Goal: Transaction & Acquisition: Book appointment/travel/reservation

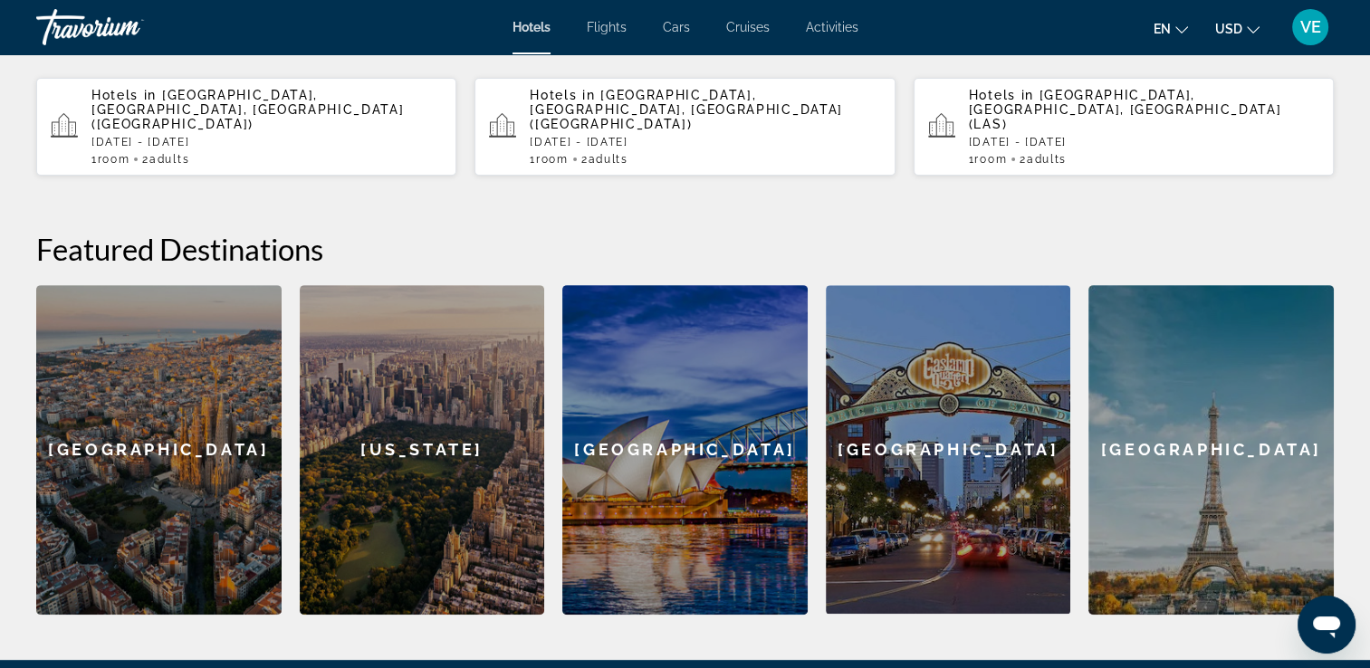
scroll to position [601, 0]
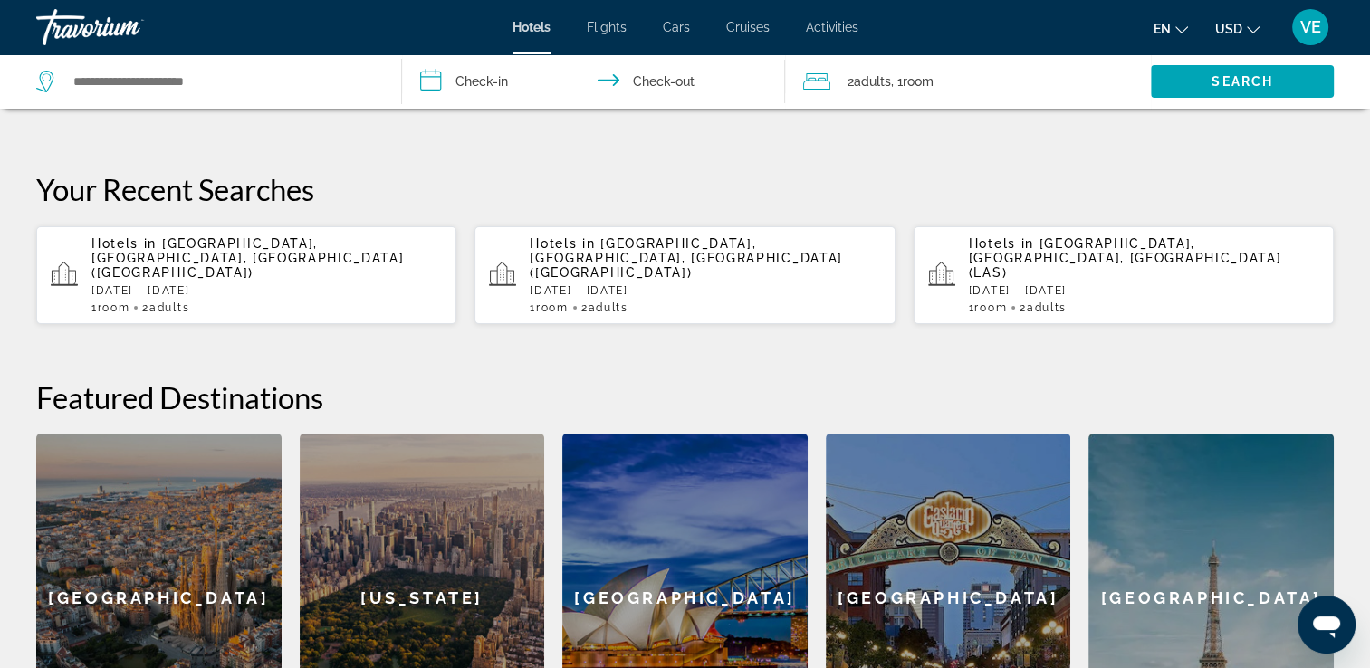
scroll to position [330, 0]
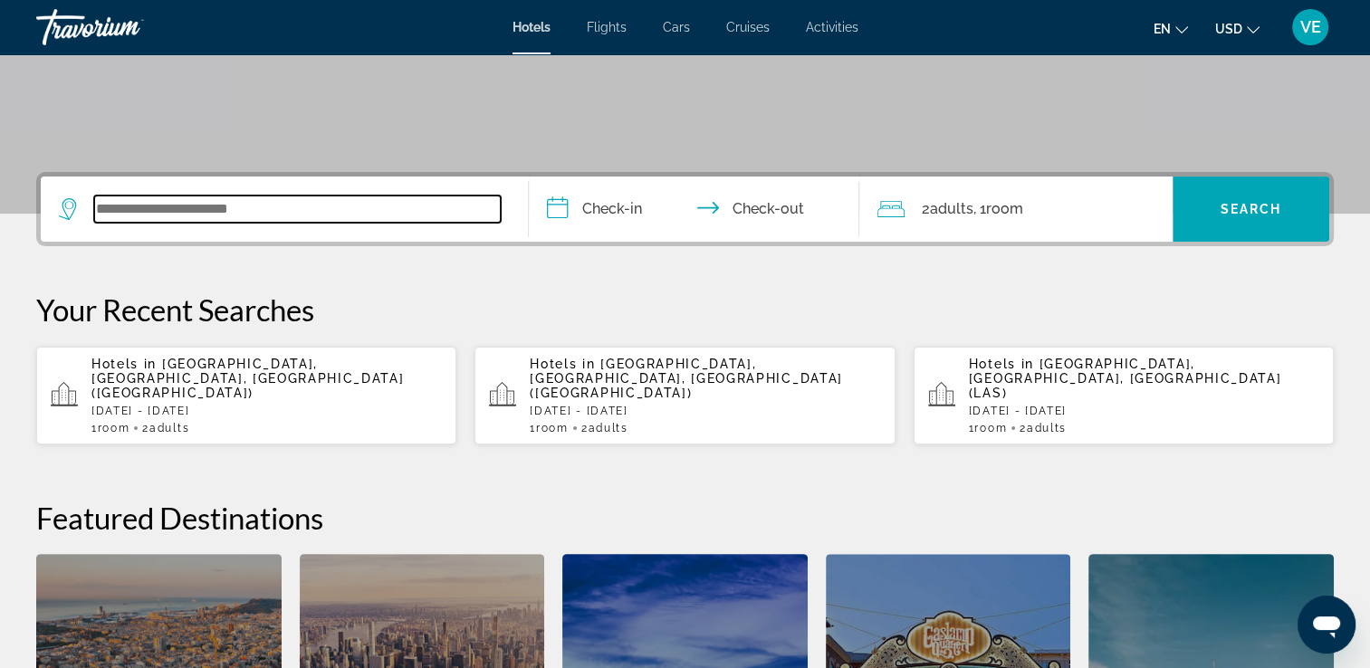
click at [221, 205] on input "Search widget" at bounding box center [297, 209] width 407 height 27
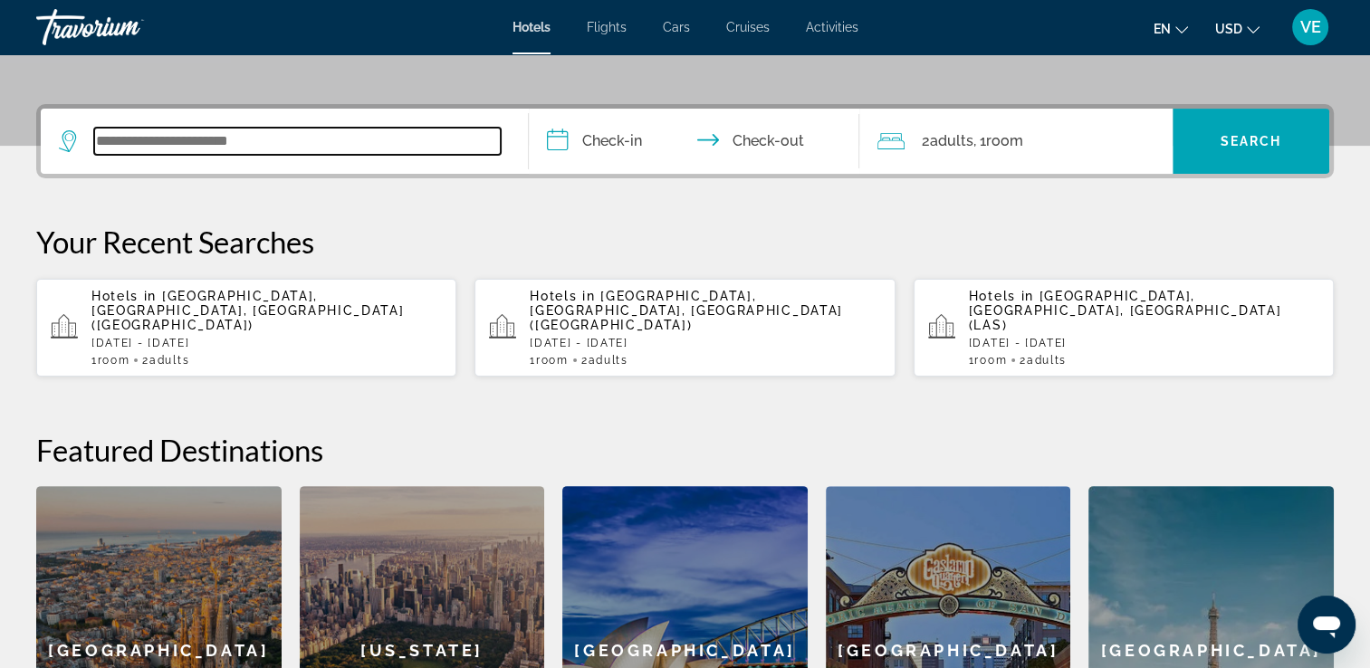
scroll to position [442, 0]
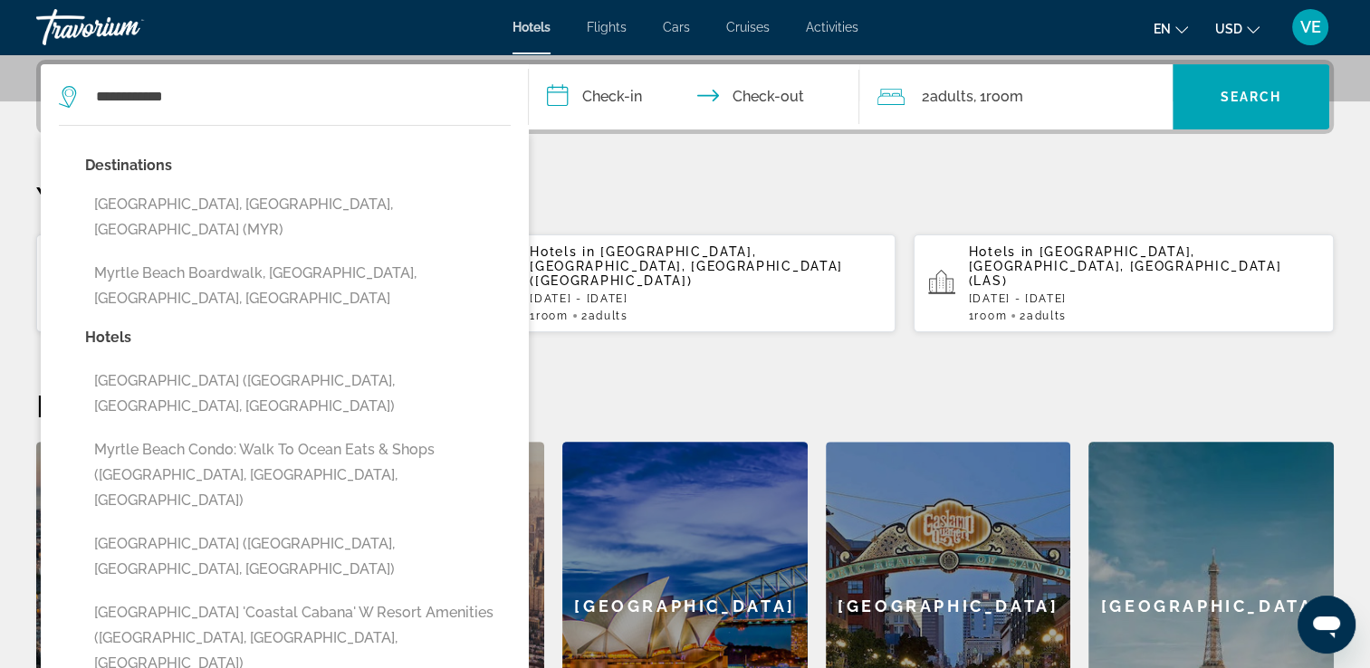
click at [201, 256] on button "Myrtle Beach Boardwalk, Myrtle Beach, SC, United States" at bounding box center [298, 286] width 426 height 60
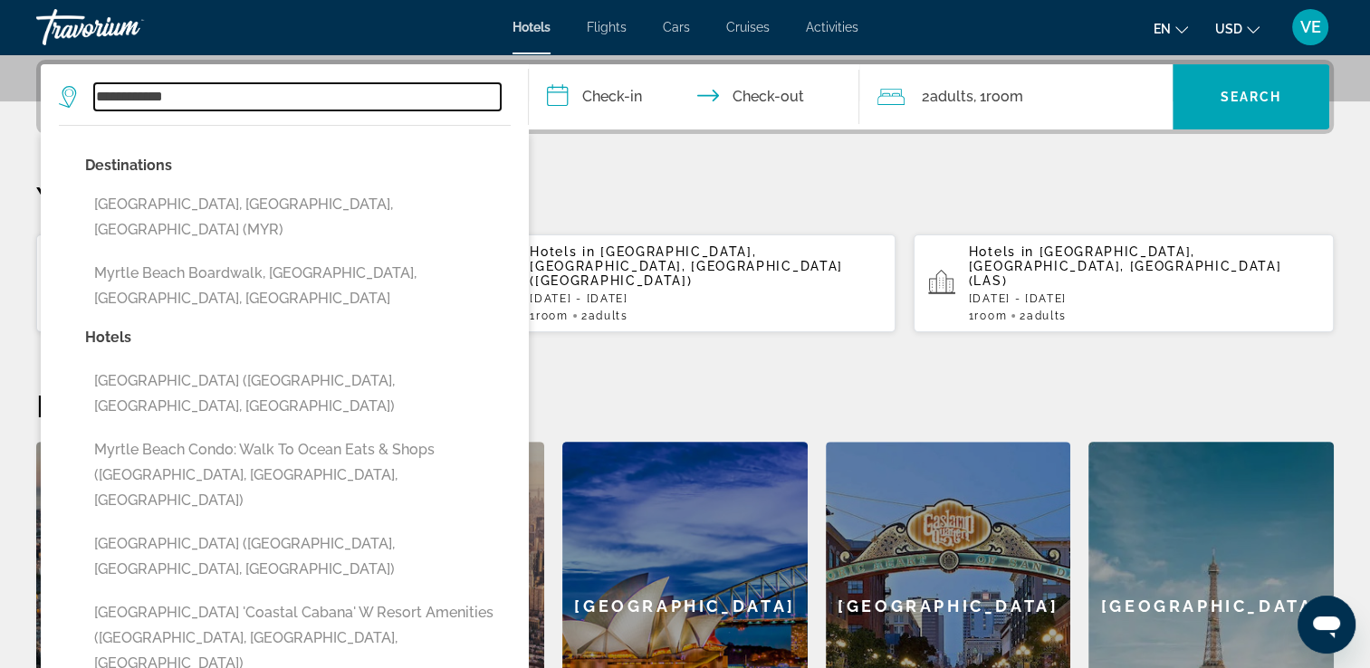
type input "**********"
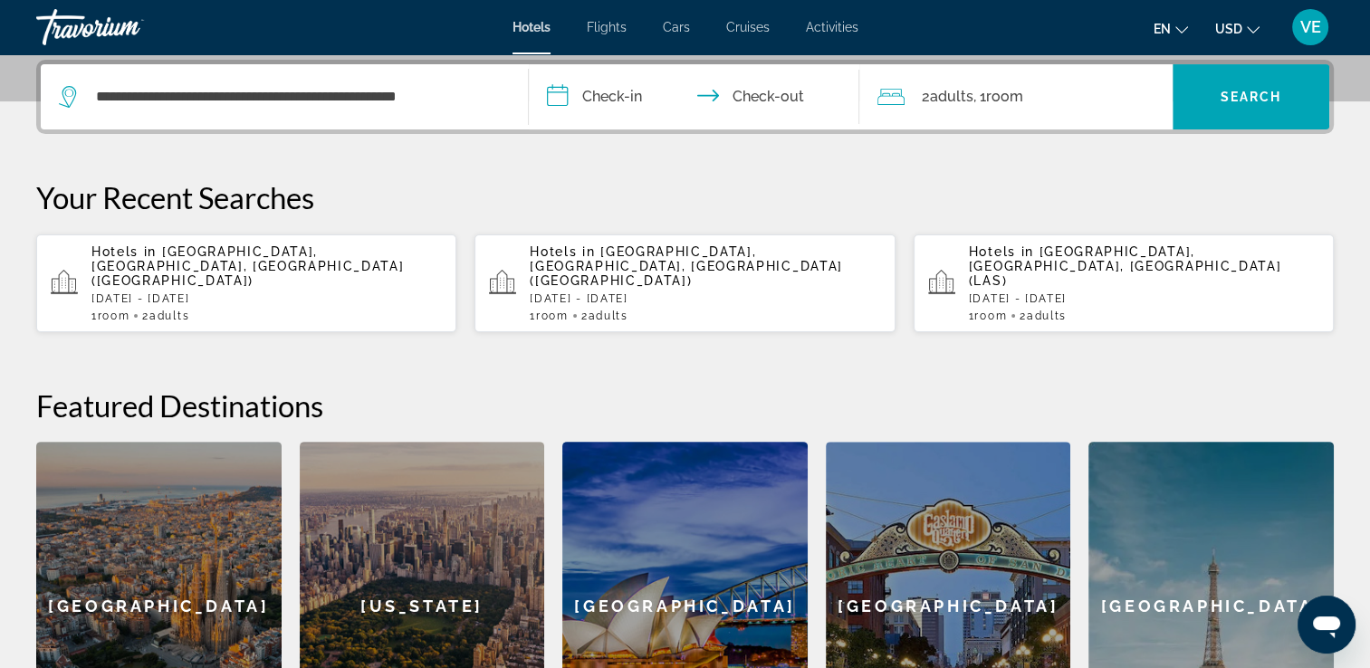
click at [593, 101] on input "**********" at bounding box center [698, 99] width 339 height 71
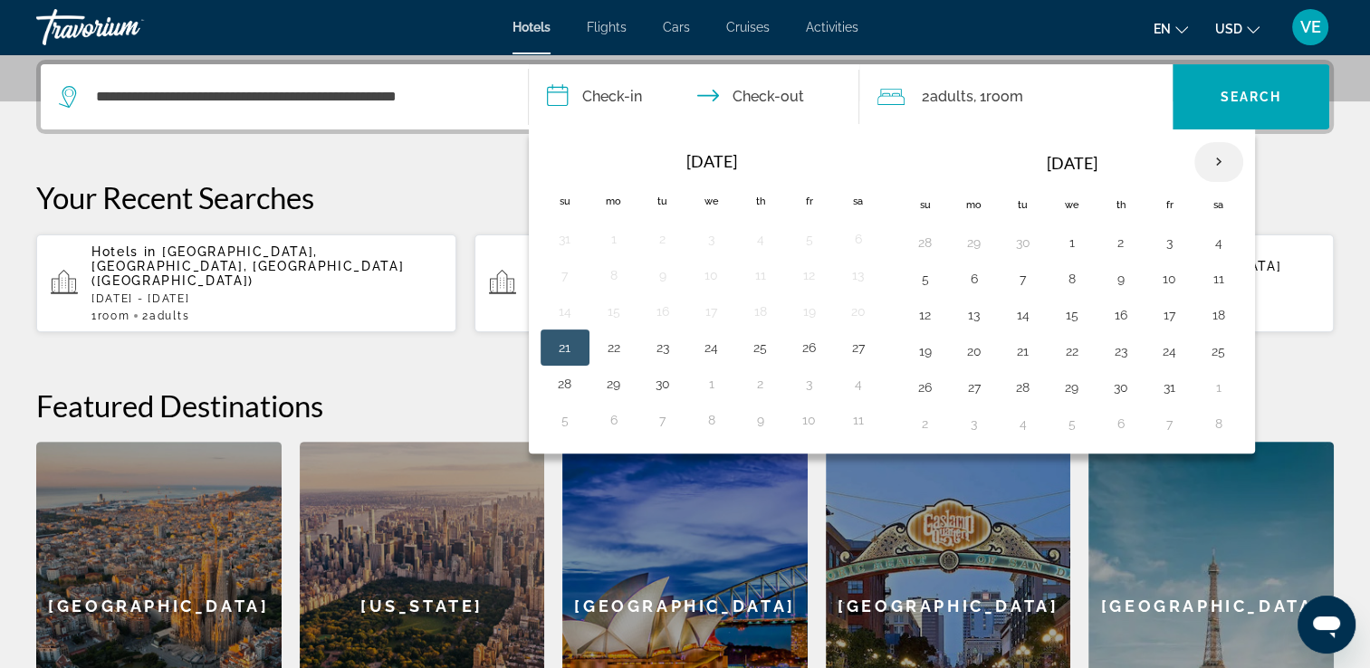
click at [1217, 158] on th "Next month" at bounding box center [1219, 162] width 49 height 40
click at [1113, 387] on button "27" at bounding box center [1121, 387] width 29 height 25
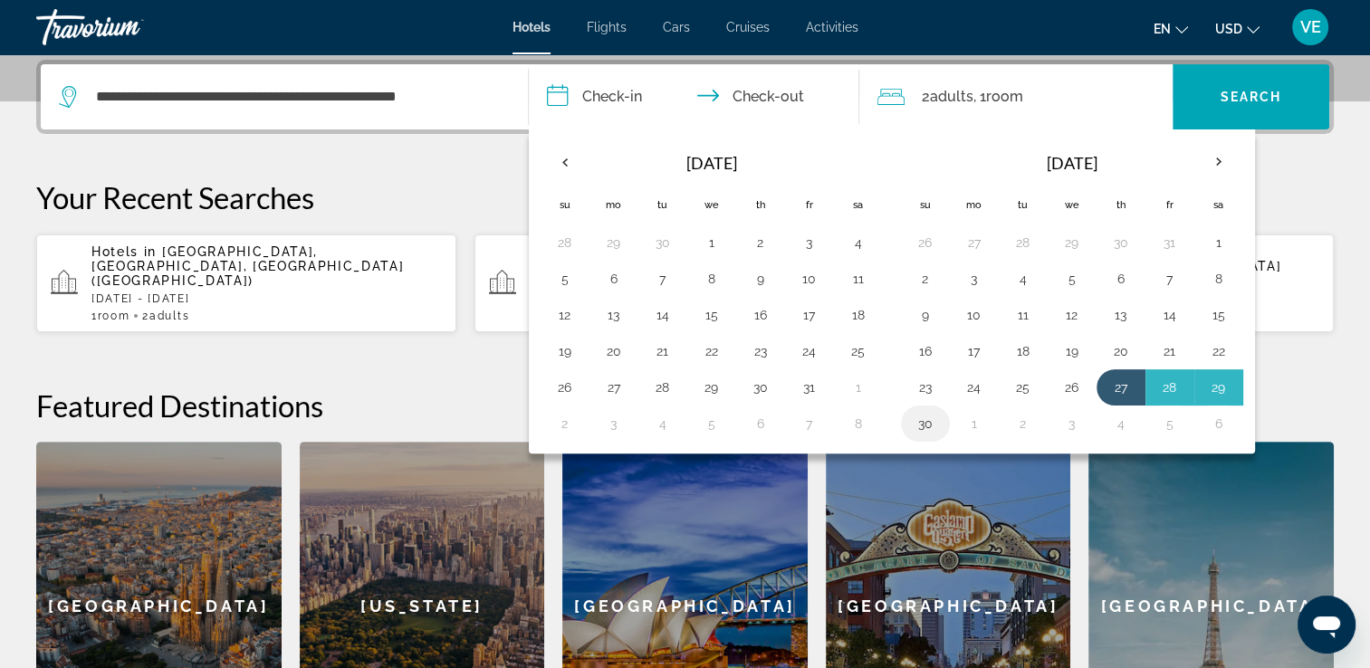
click at [924, 423] on button "30" at bounding box center [925, 423] width 29 height 25
type input "**********"
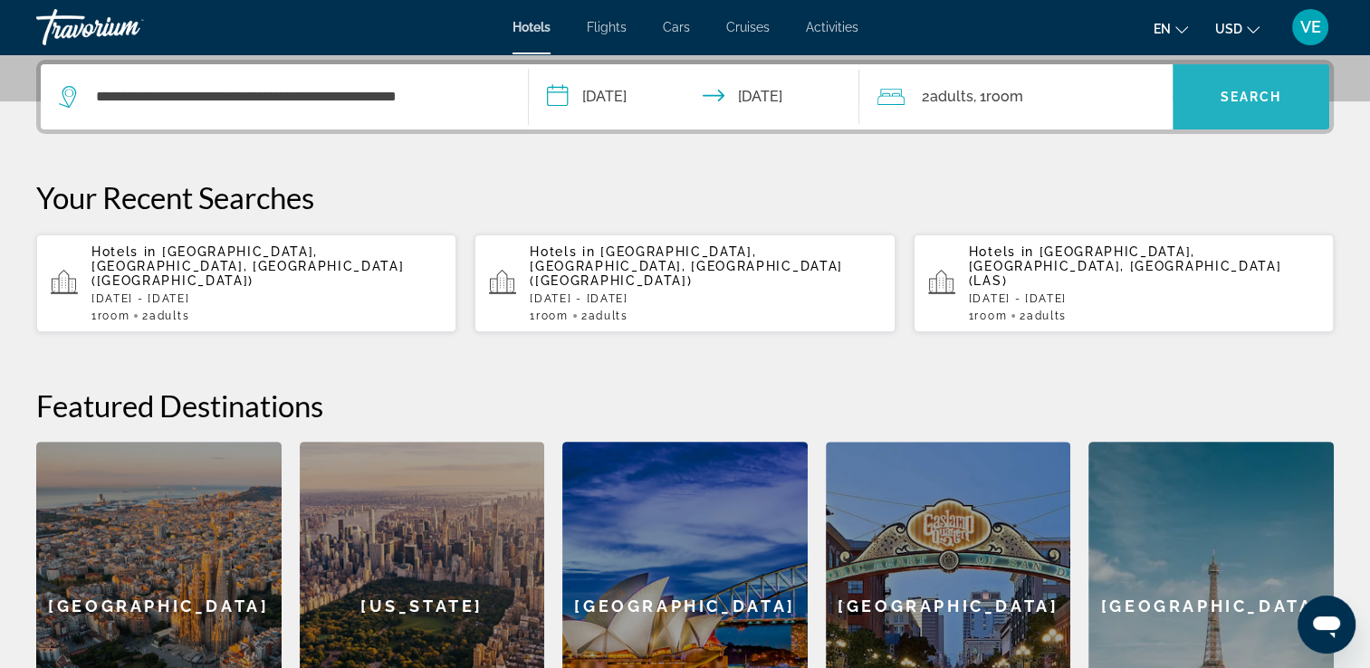
click at [1271, 91] on span "Search" at bounding box center [1252, 97] width 62 height 14
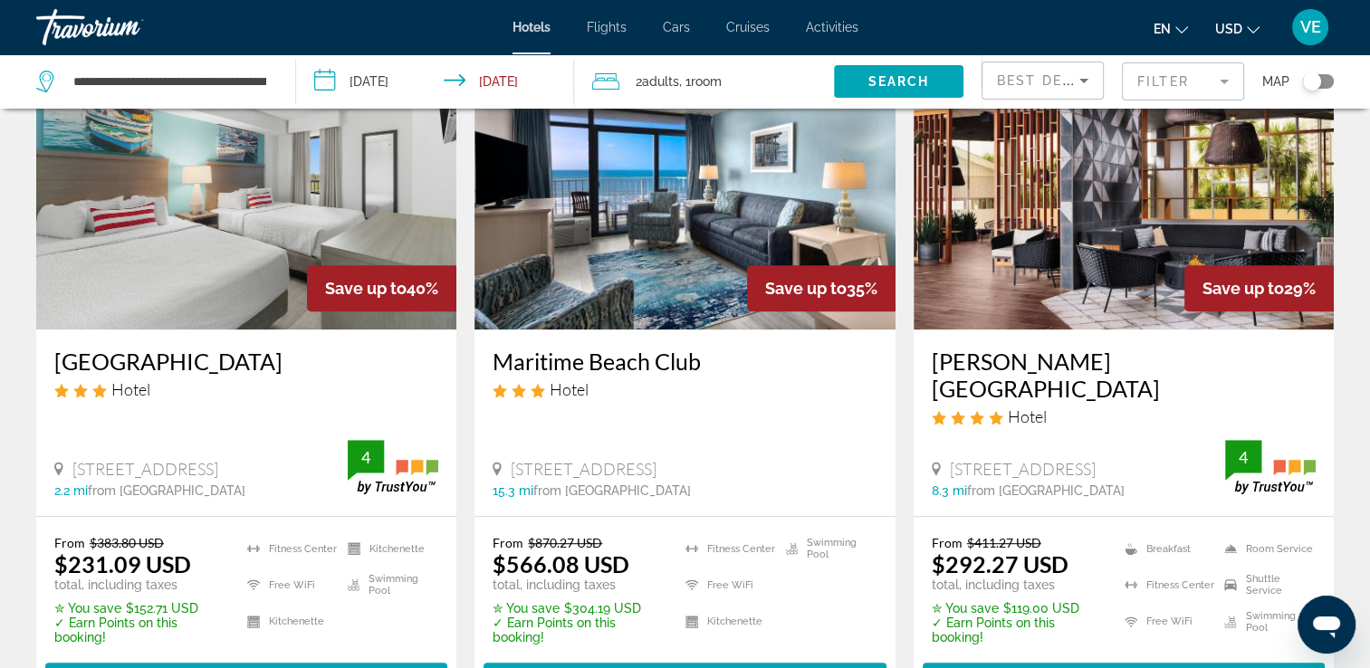
scroll to position [815, 0]
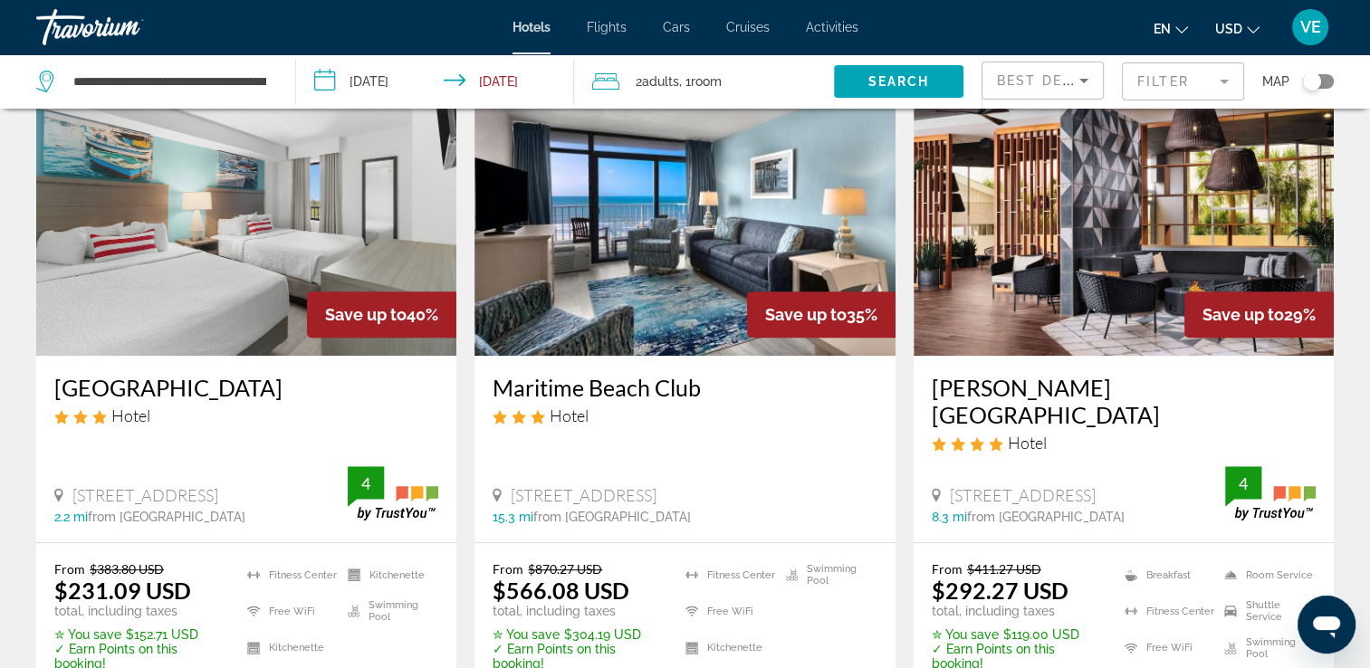
click at [1282, 466] on div "4" at bounding box center [1270, 494] width 91 height 57
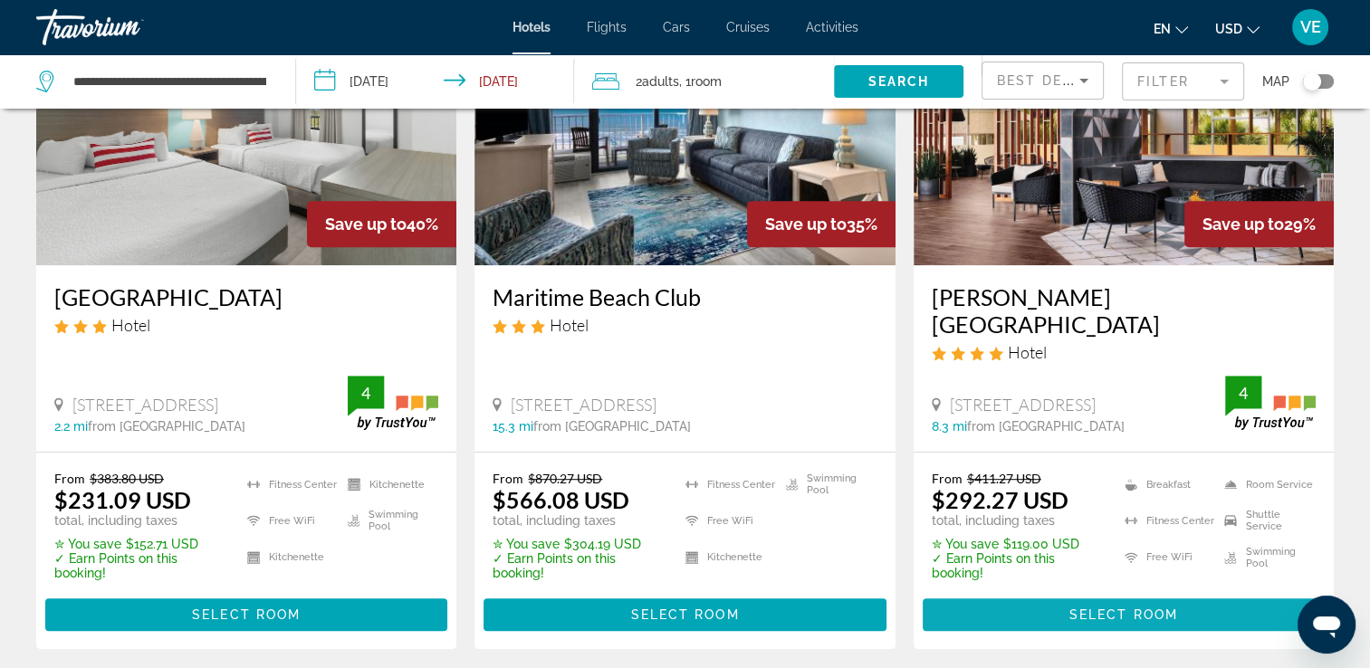
click at [1132, 608] on span "Select Room" at bounding box center [1124, 615] width 109 height 14
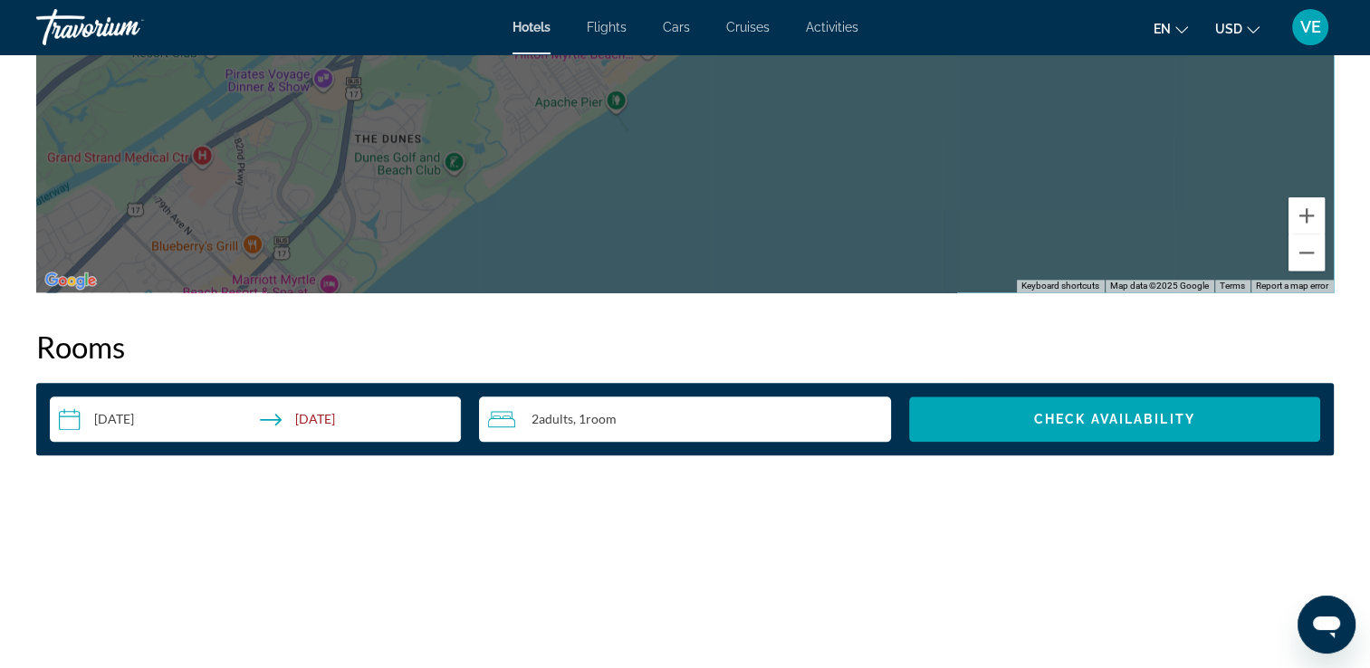
scroll to position [2083, 0]
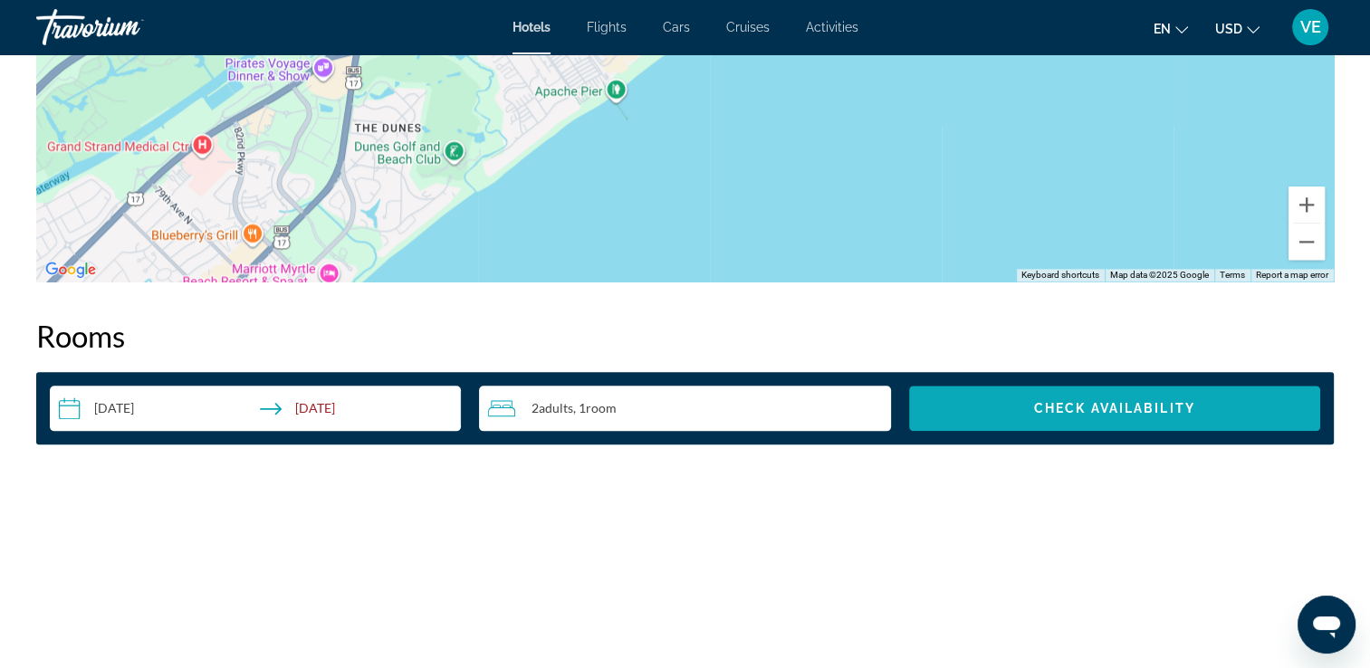
click at [1099, 426] on span "Search widget" at bounding box center [1114, 408] width 411 height 43
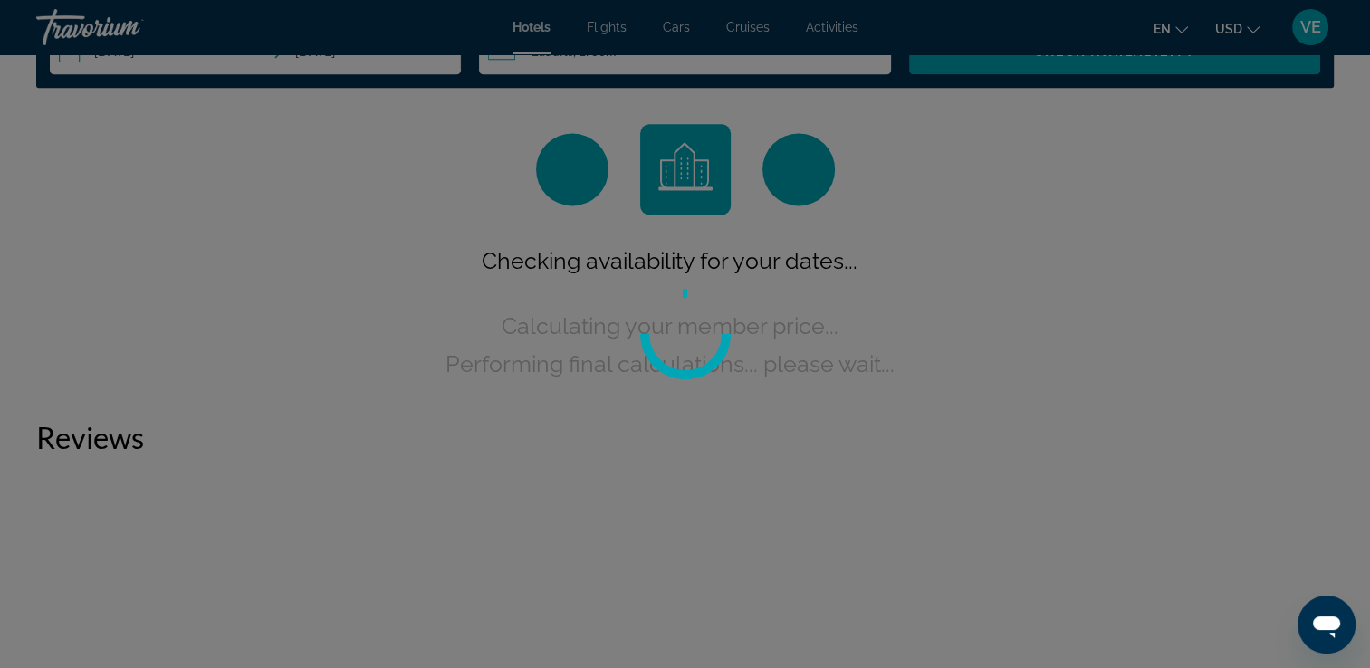
scroll to position [2308, 0]
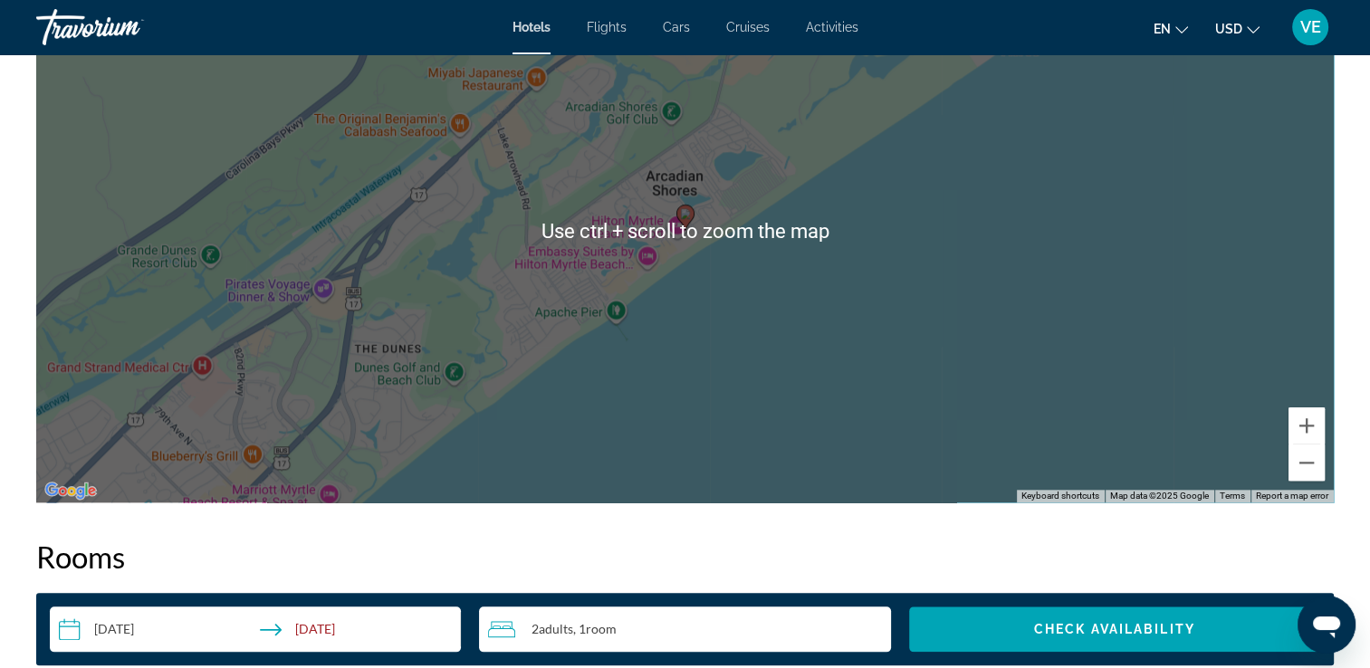
scroll to position [1724, 0]
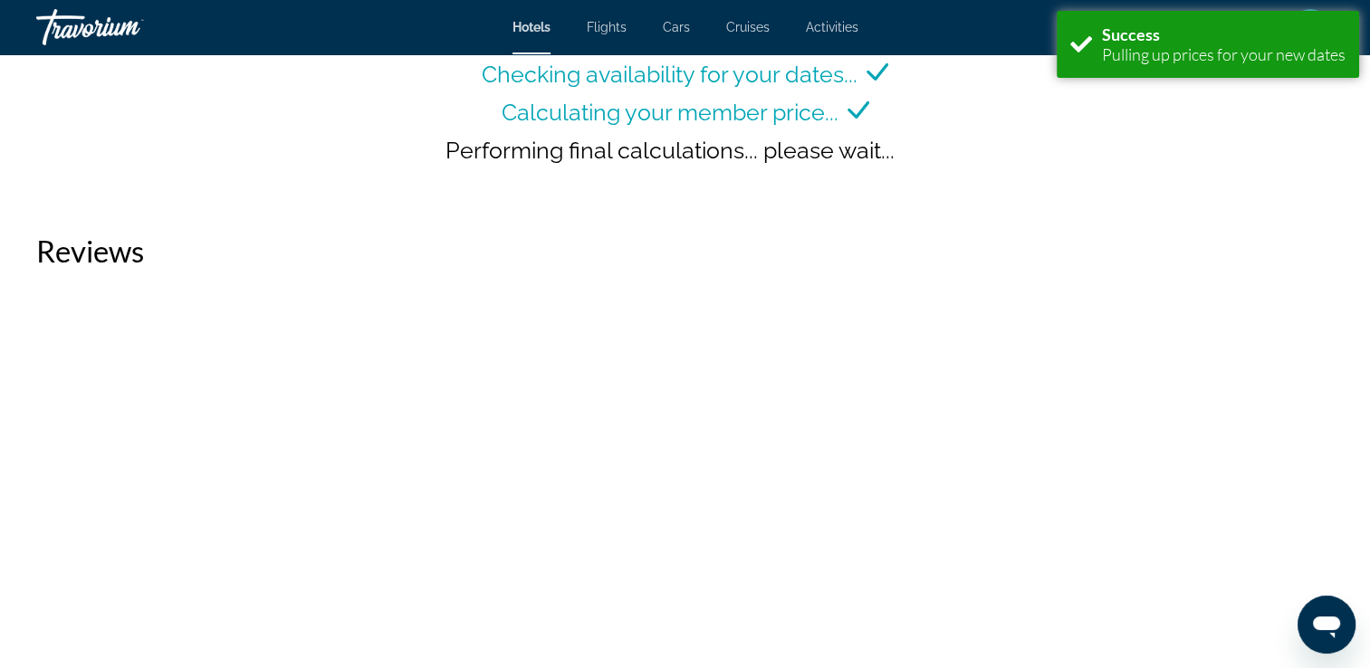
scroll to position [2808, 0]
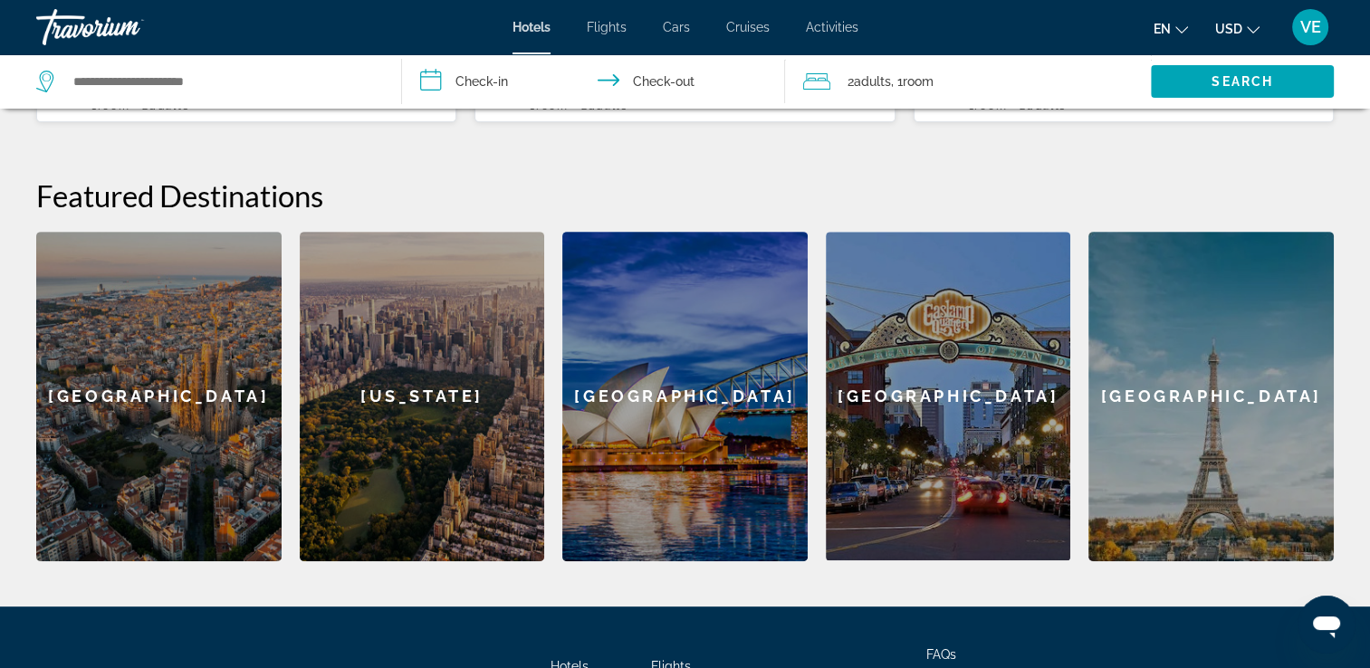
scroll to position [434, 0]
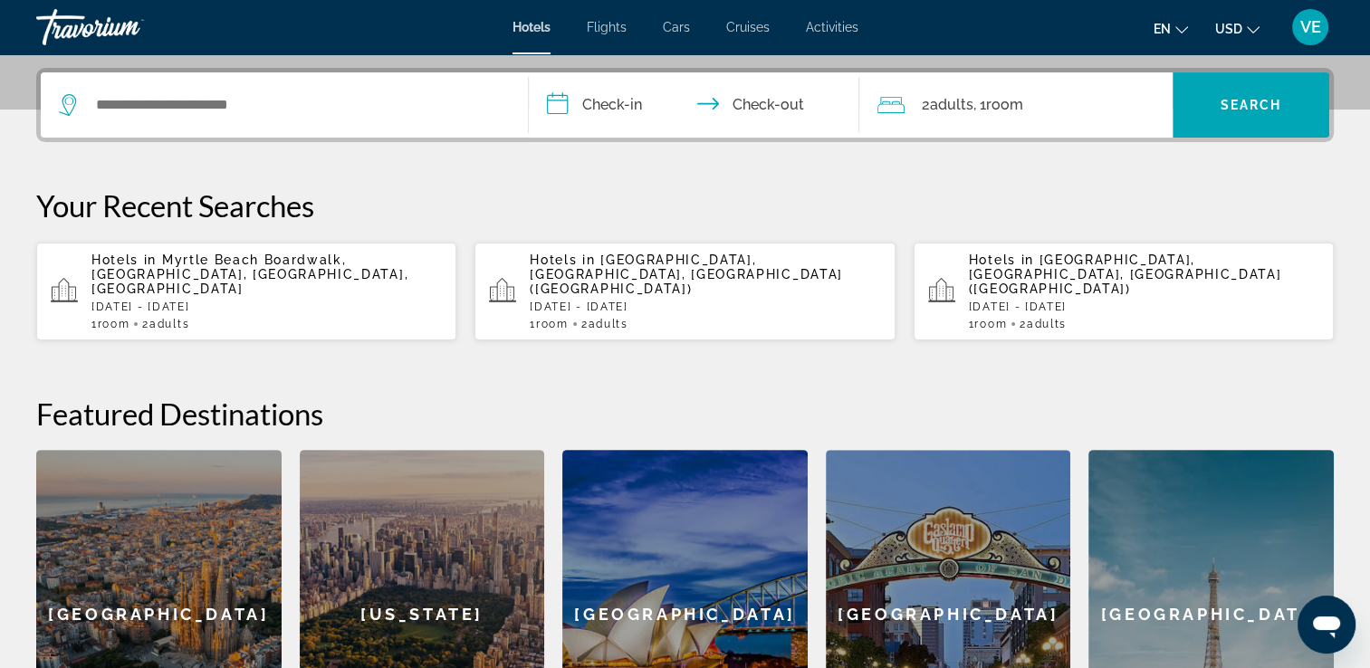
click at [626, 301] on p "Sat, 27 Sep - Tue, 30 Sep" at bounding box center [705, 307] width 350 height 13
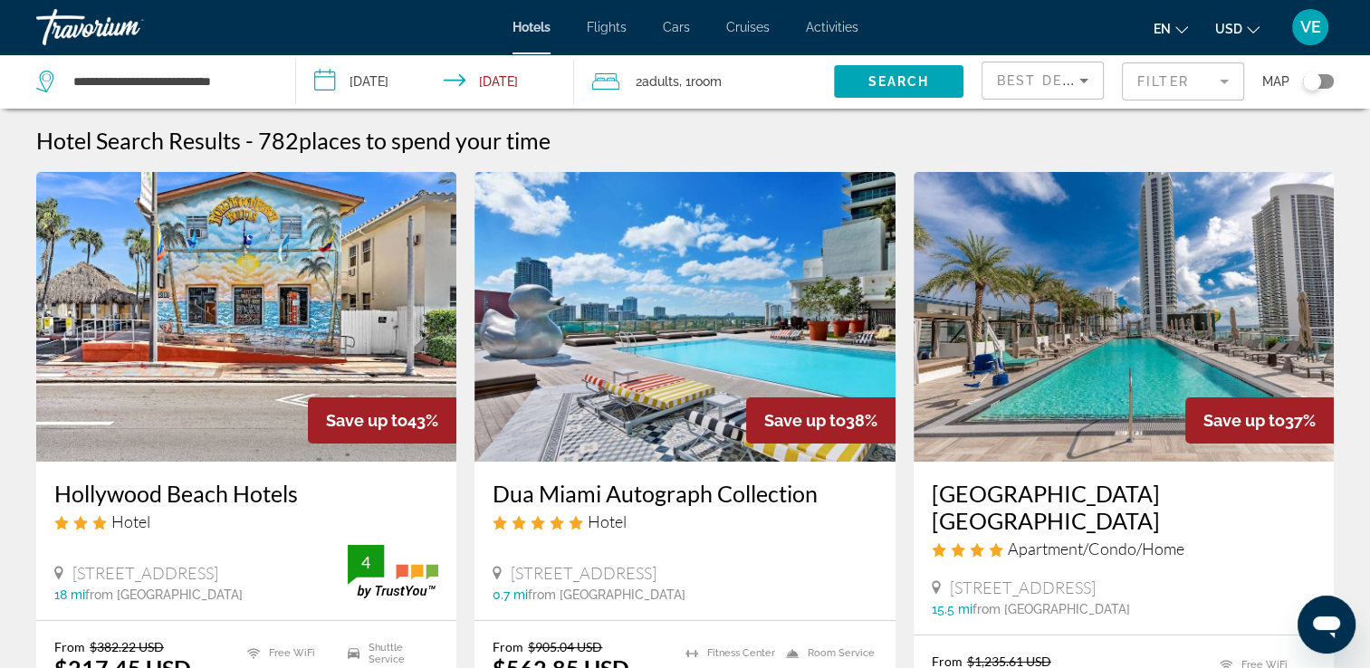
click at [515, 38] on div "Hotels Flights Cars Cruises Activities Hotels Flights Cars Cruises Activities e…" at bounding box center [685, 27] width 1370 height 47
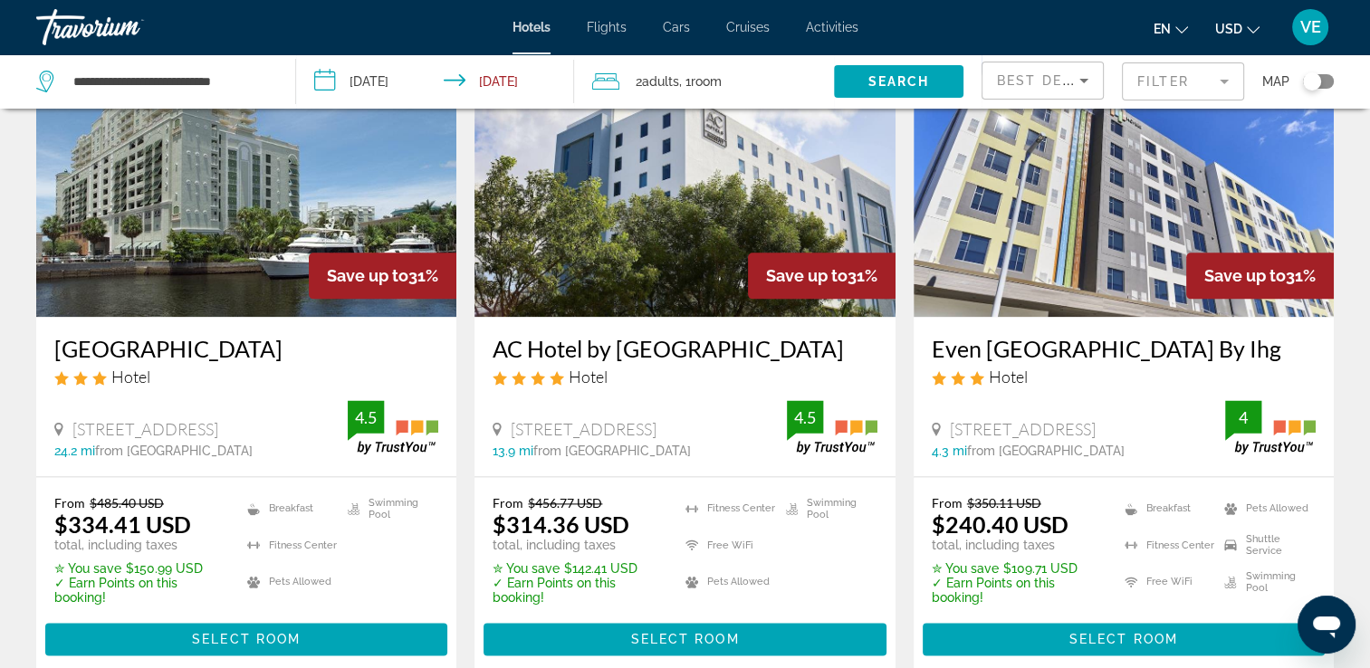
scroll to position [2264, 0]
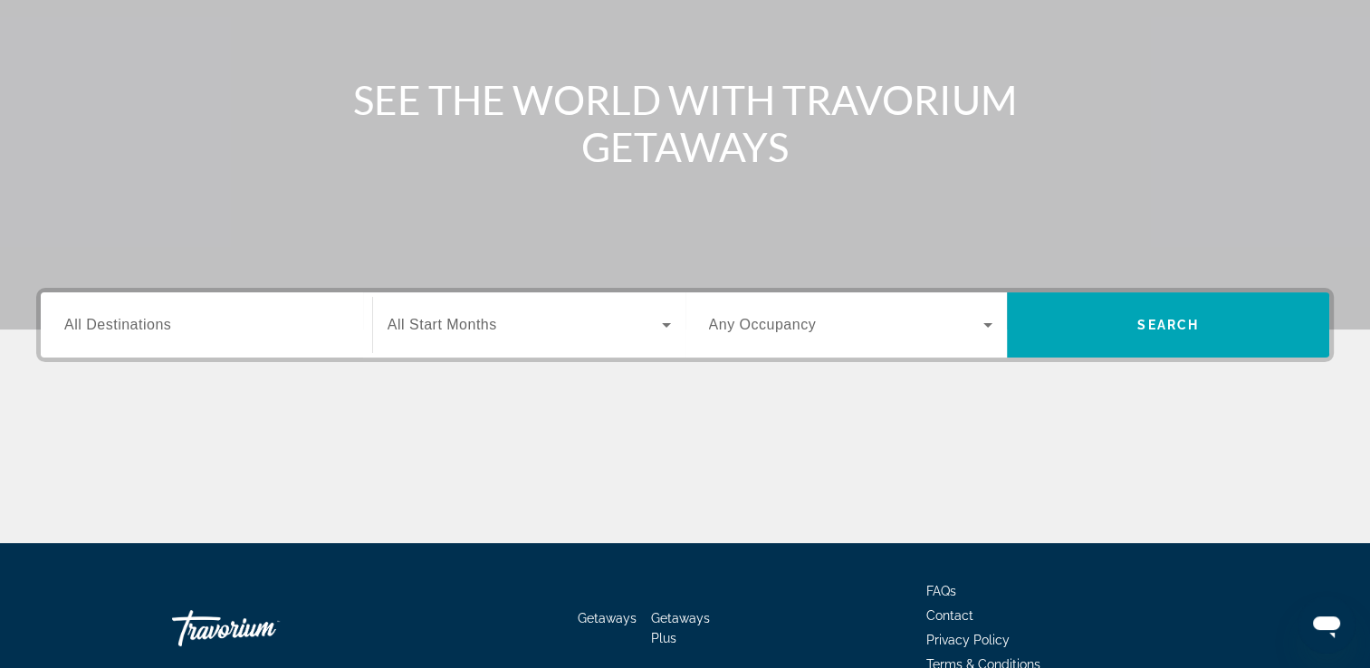
scroll to position [310, 0]
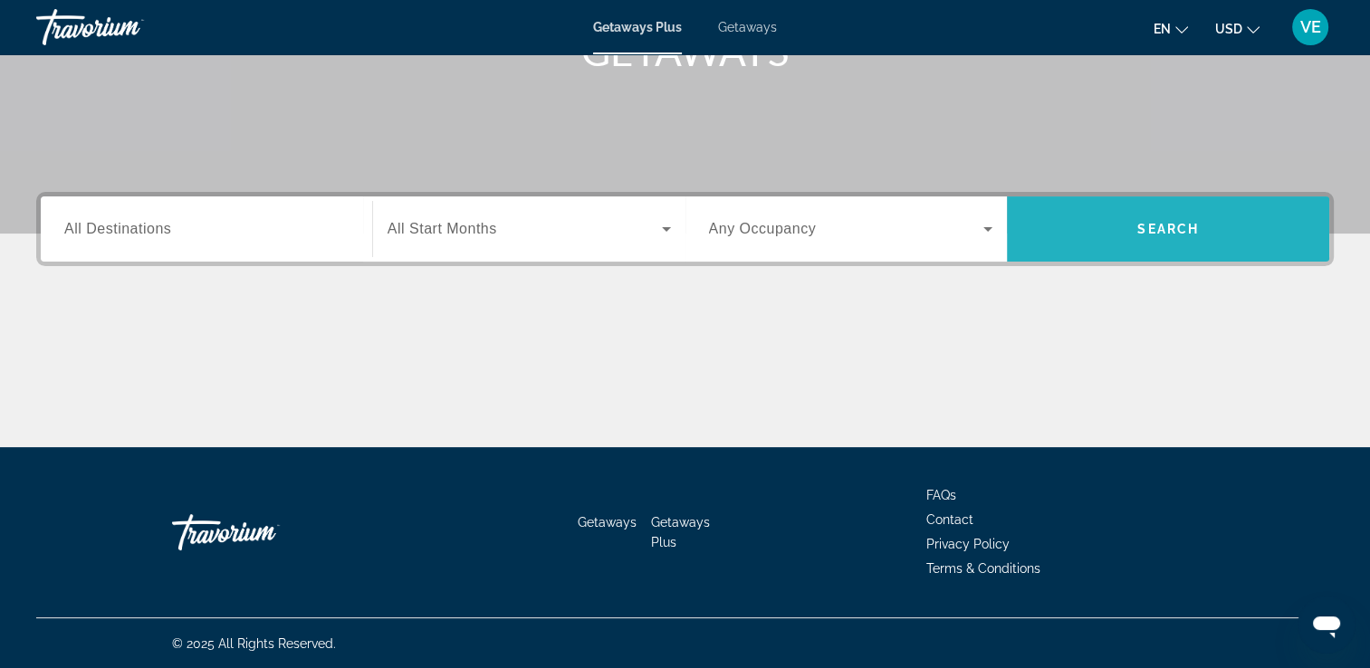
click at [1151, 235] on span "Search" at bounding box center [1168, 229] width 62 height 14
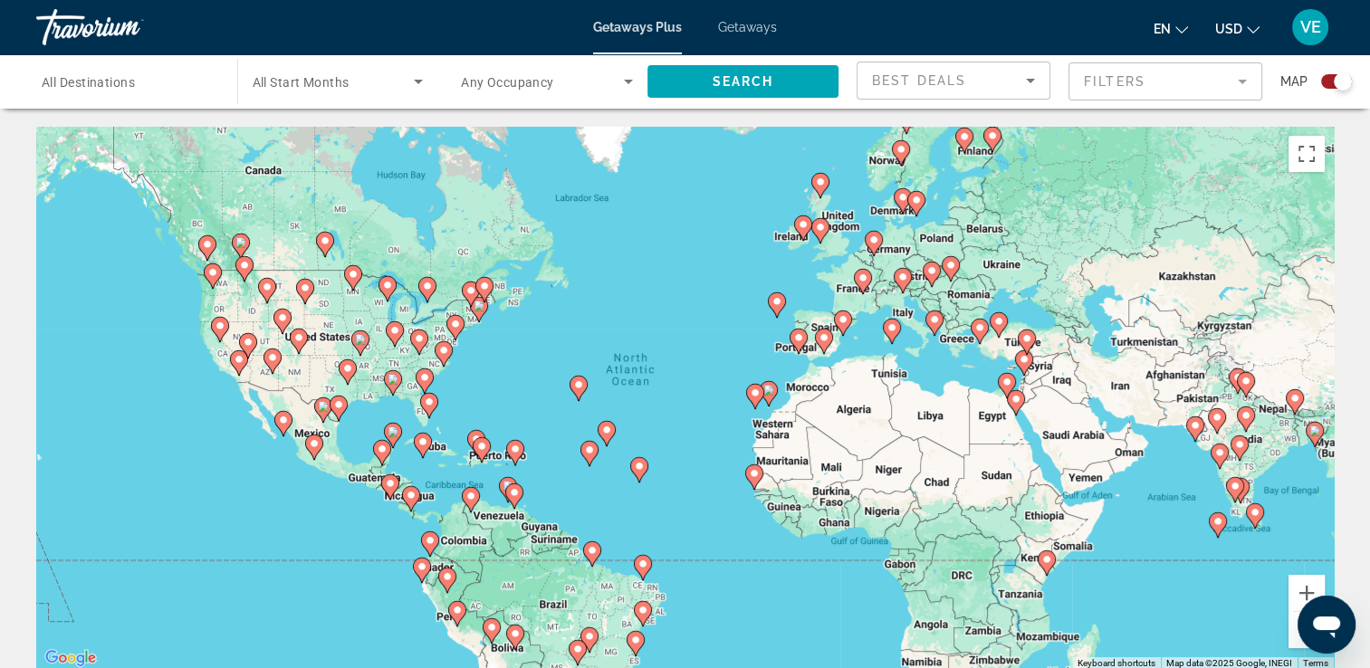
click at [737, 31] on span "Getaways" at bounding box center [747, 27] width 59 height 14
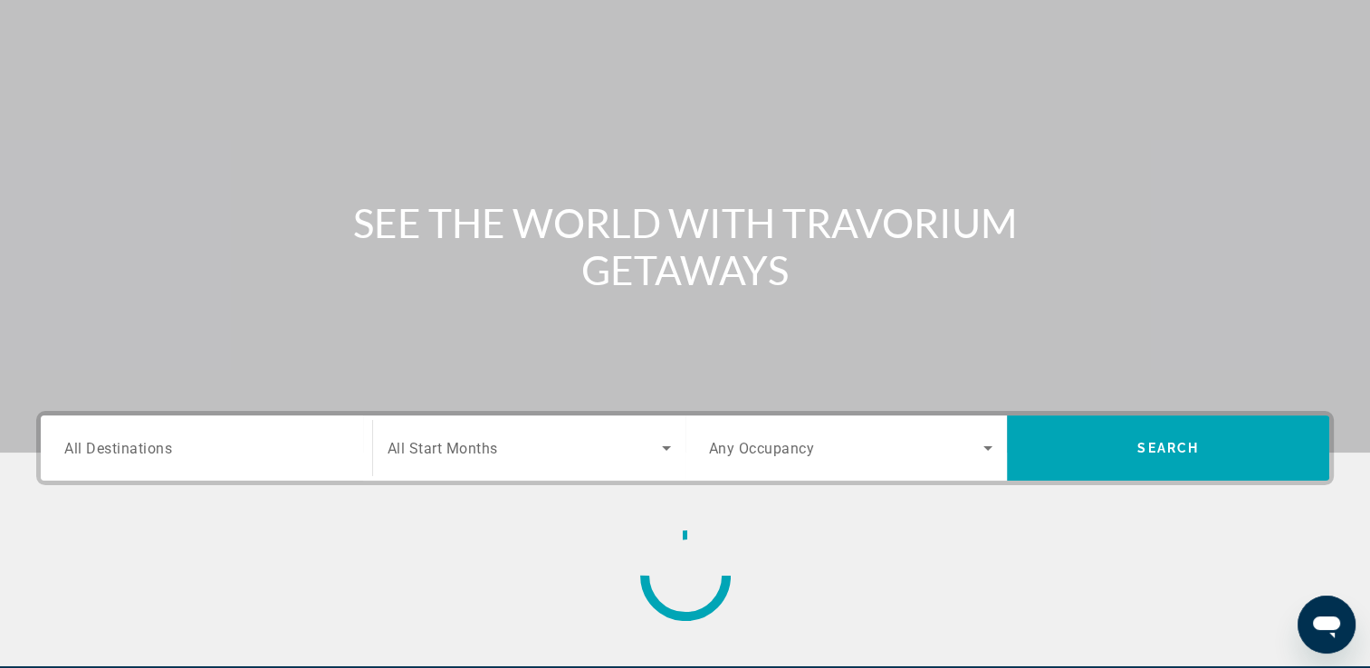
scroll to position [310, 0]
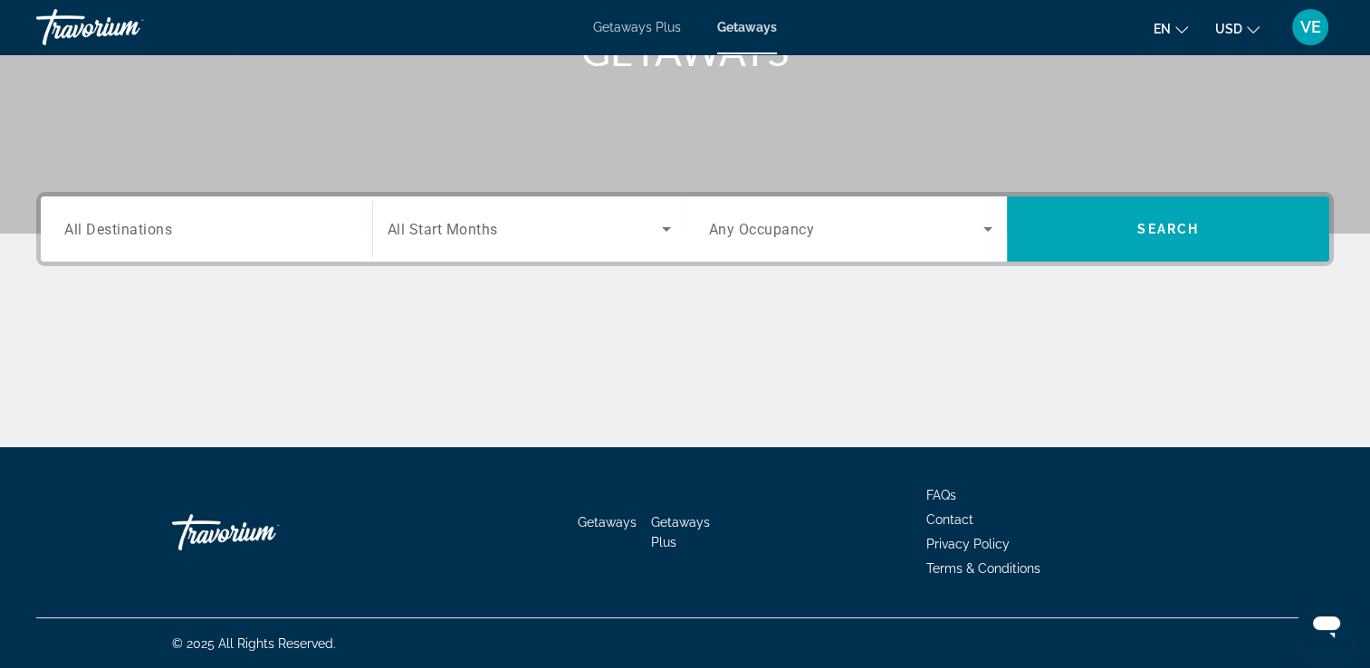
click at [671, 234] on icon "Search widget" at bounding box center [667, 229] width 22 height 22
click at [665, 232] on icon "Search widget" at bounding box center [667, 229] width 22 height 22
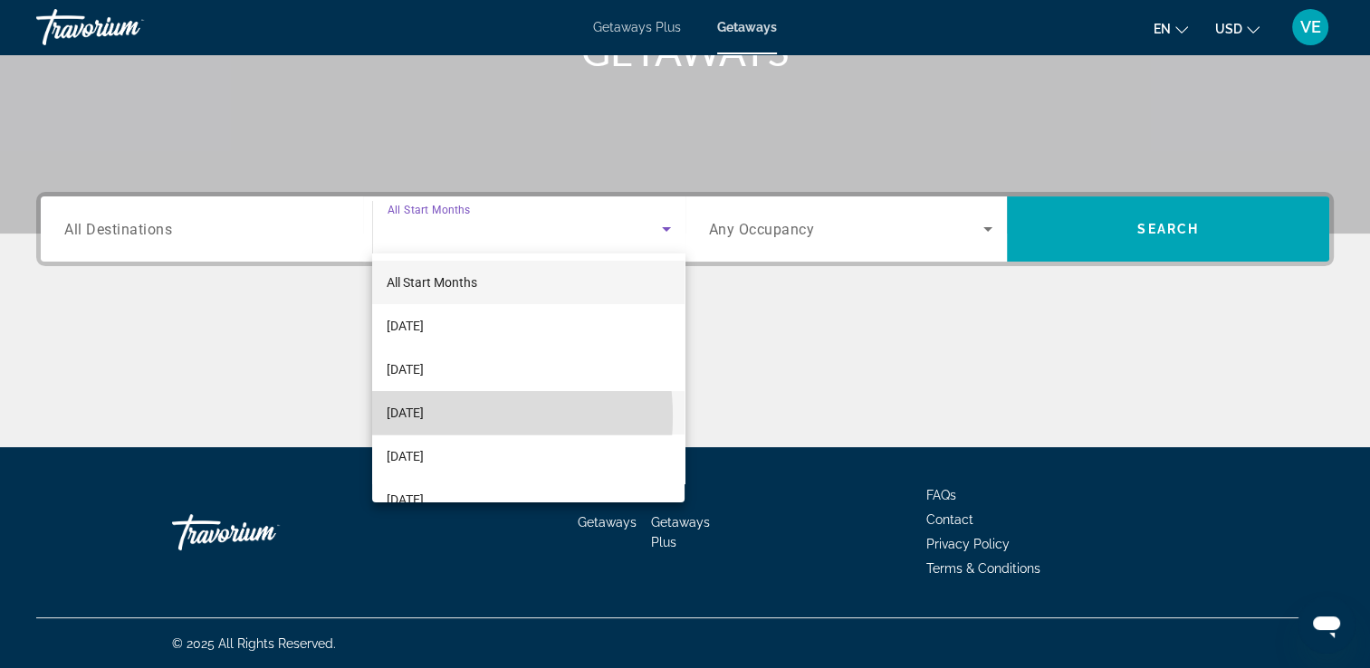
click at [424, 417] on span "November 2025" at bounding box center [405, 413] width 37 height 22
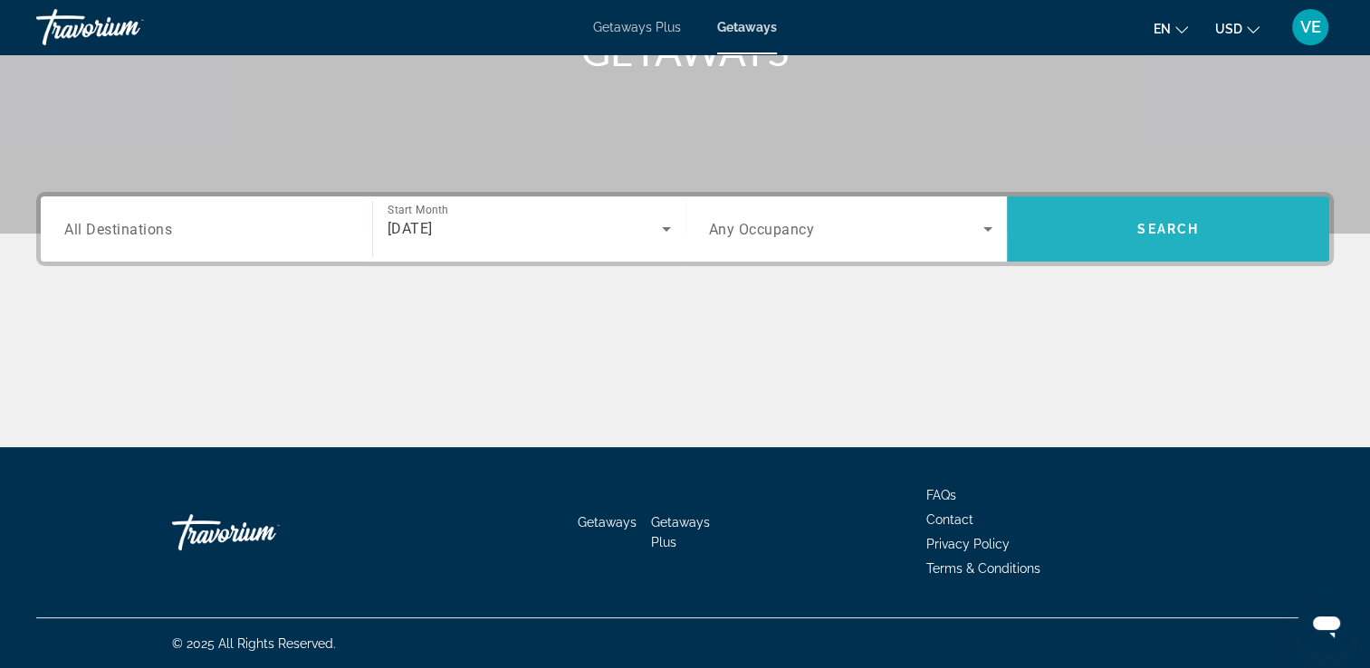
click at [1158, 230] on span "Search" at bounding box center [1168, 229] width 62 height 14
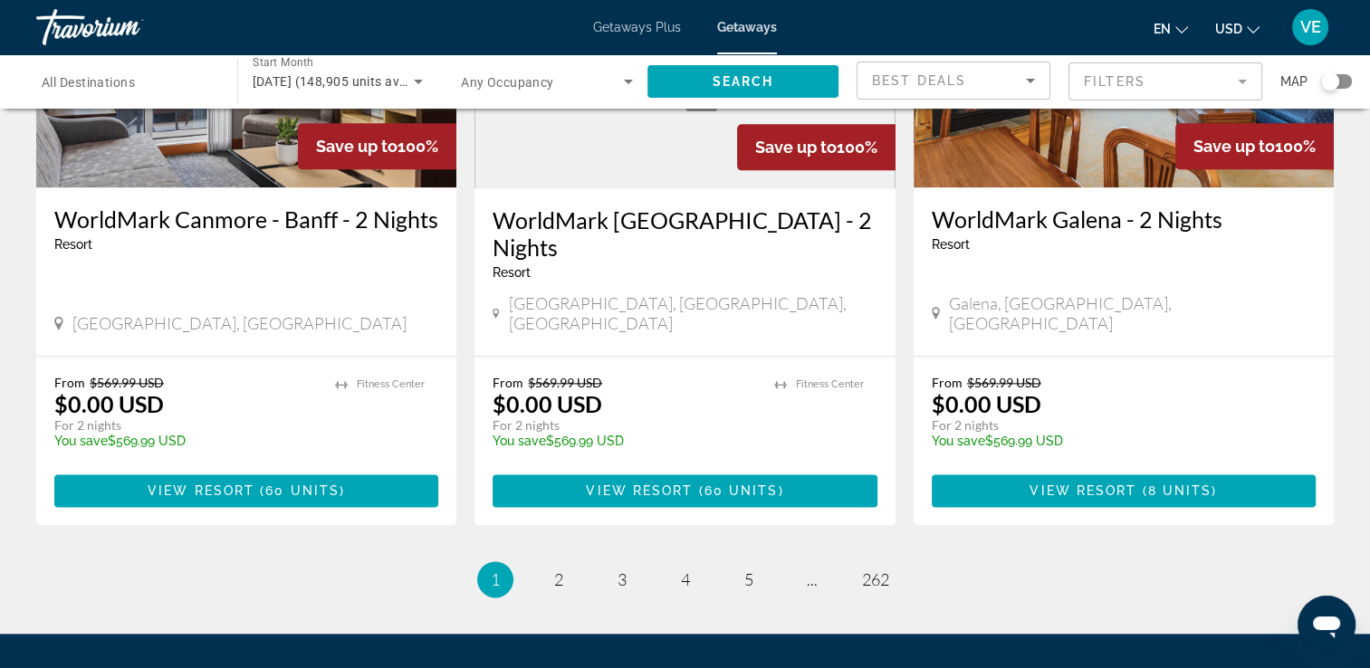
scroll to position [2343, 0]
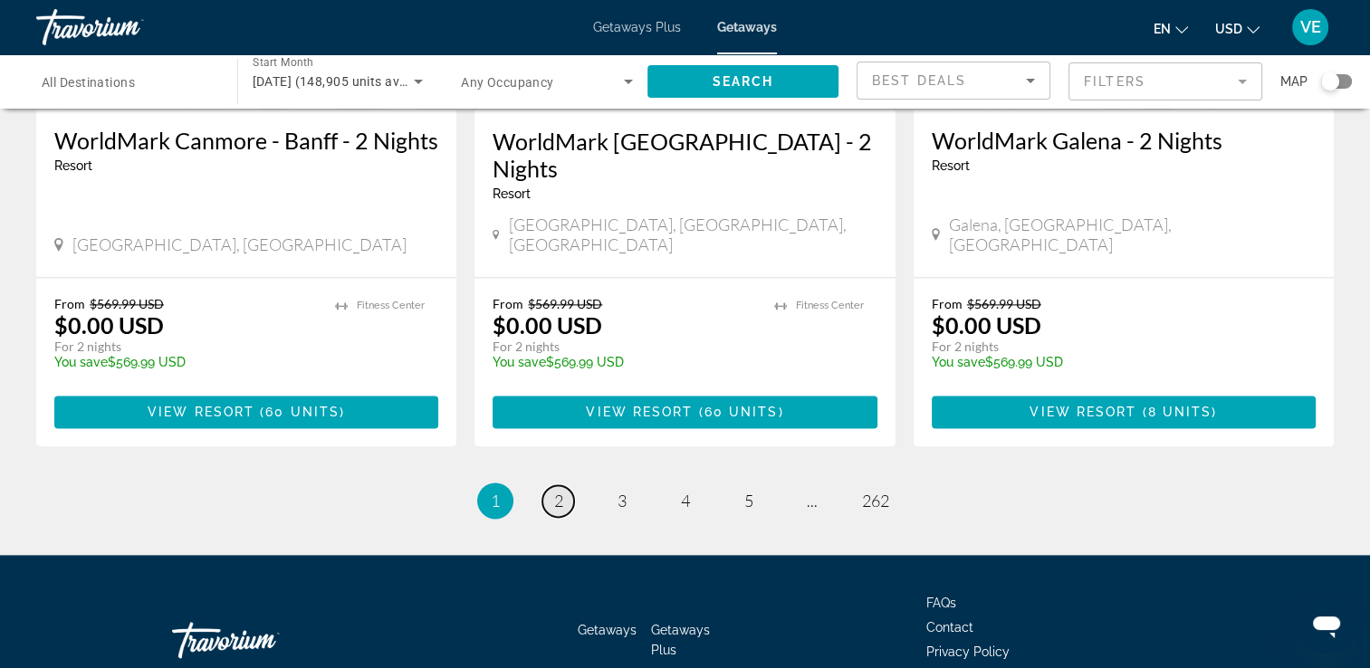
click at [558, 491] on span "2" at bounding box center [558, 501] width 9 height 20
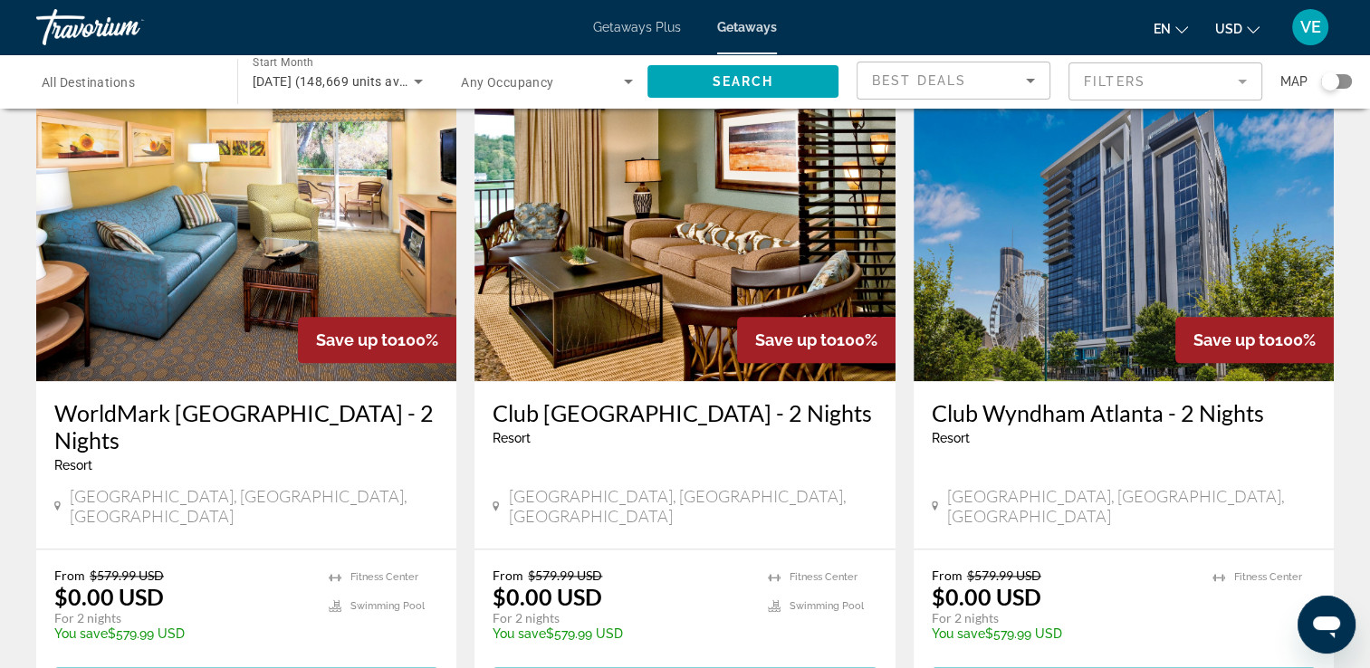
scroll to position [2083, 0]
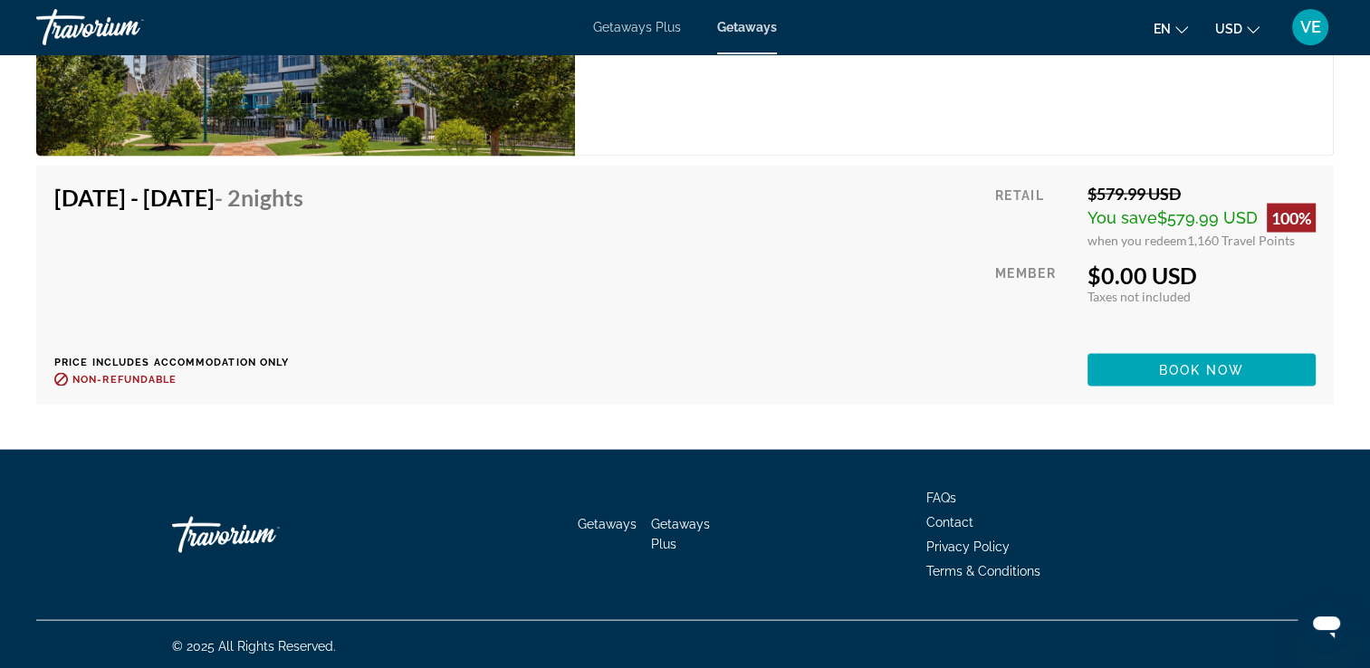
scroll to position [3173, 0]
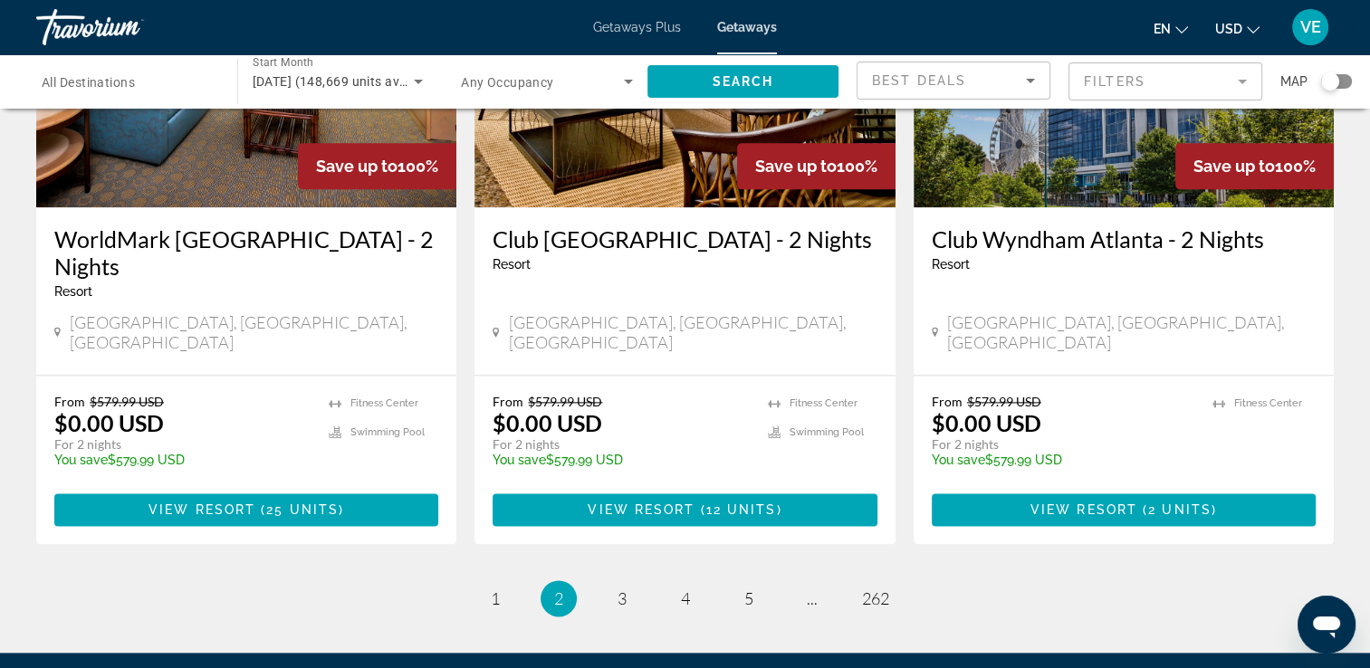
scroll to position [2369, 0]
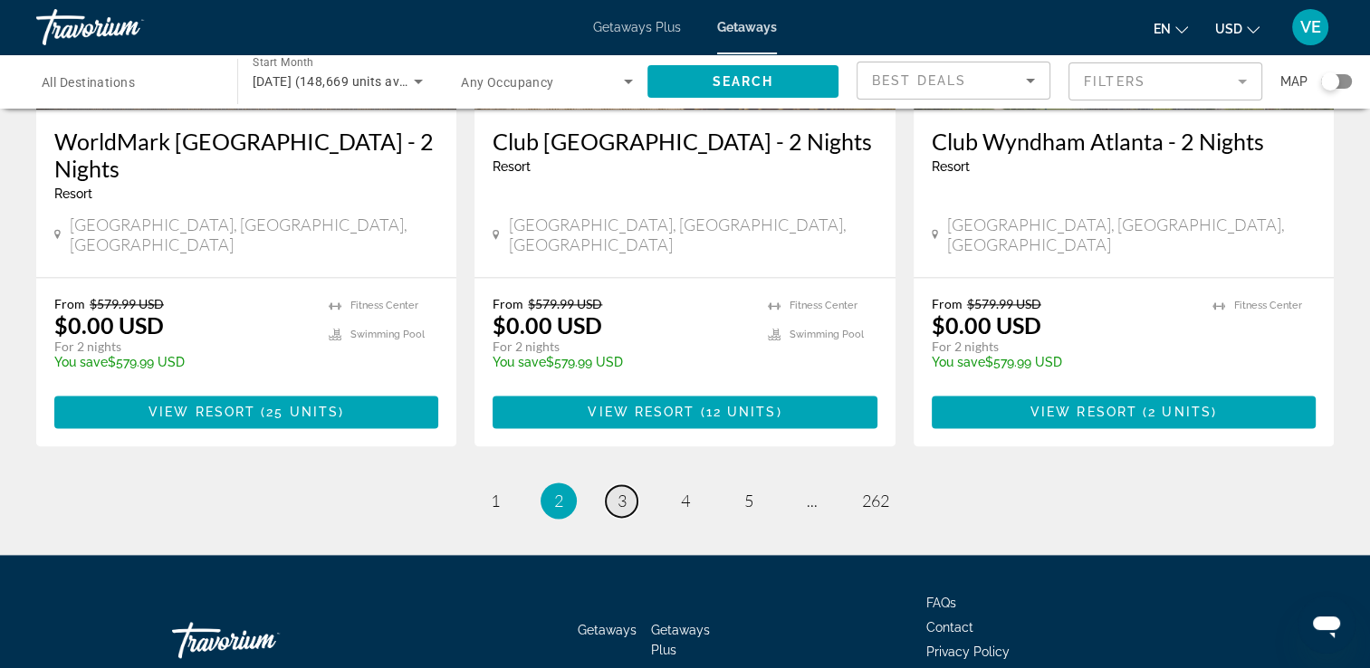
click at [623, 491] on span "3" at bounding box center [622, 501] width 9 height 20
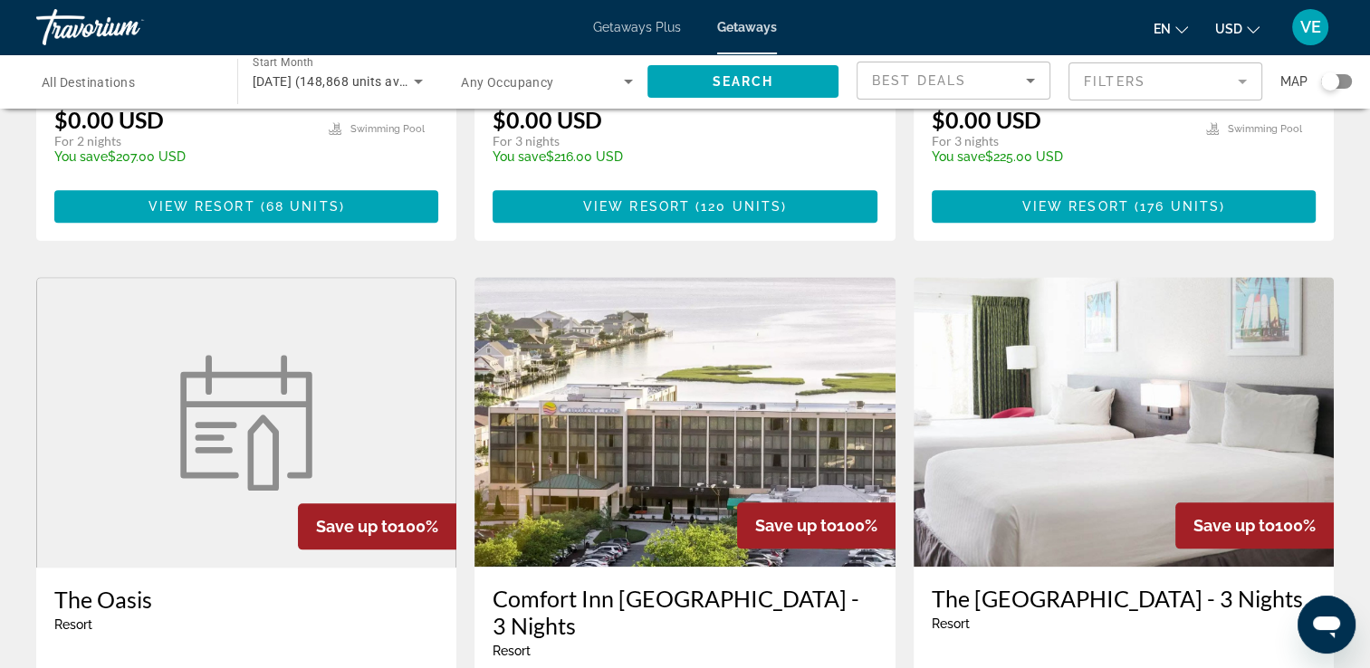
scroll to position [1707, 0]
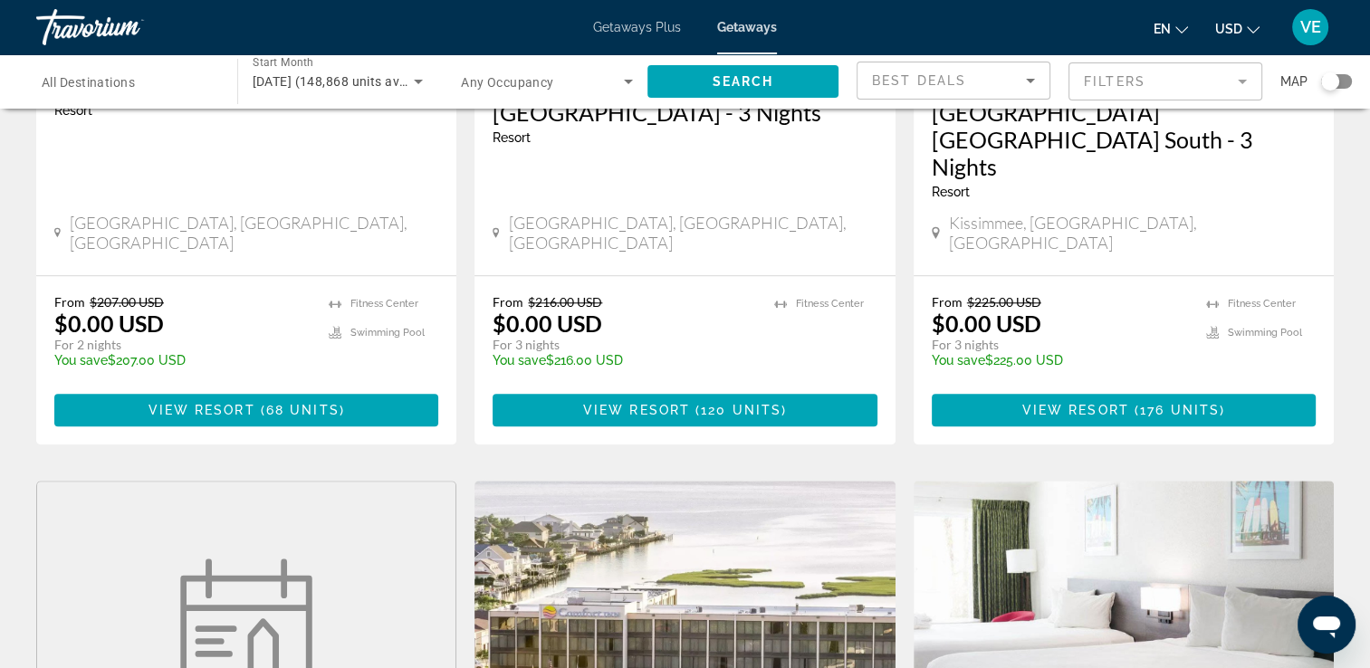
click at [1240, 86] on mat-form-field "Filters" at bounding box center [1166, 81] width 194 height 38
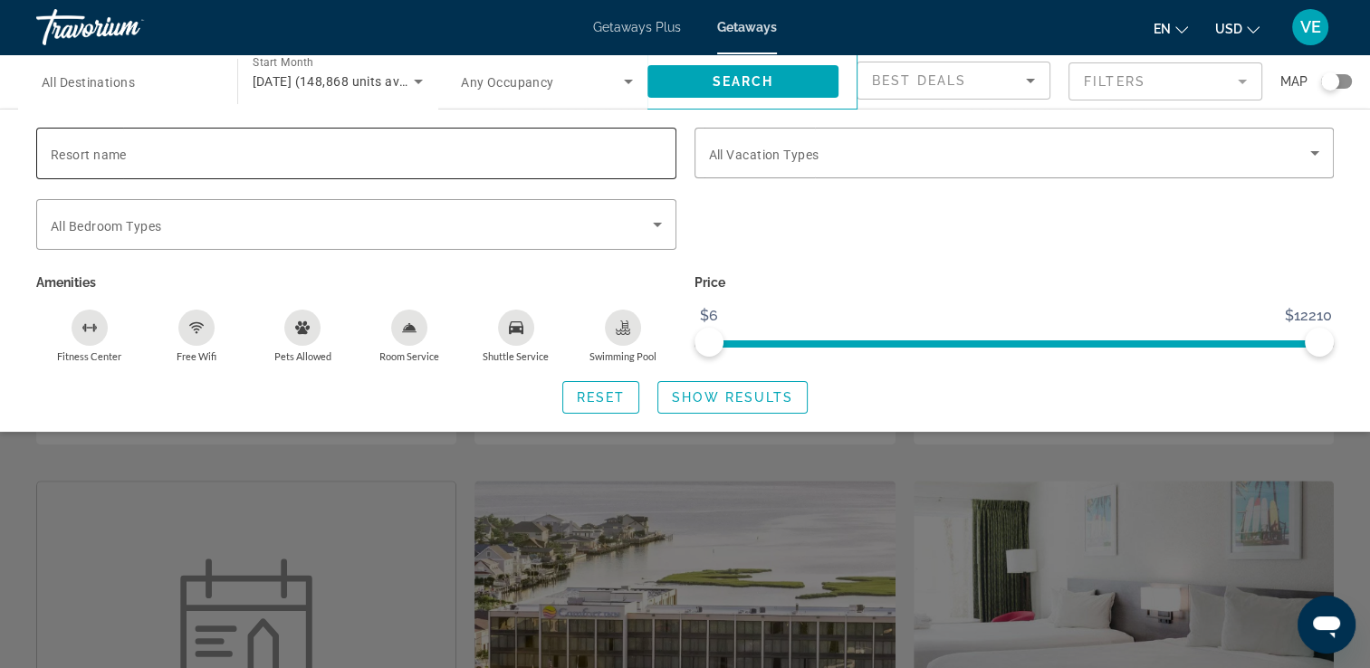
click at [368, 161] on input "Resort name" at bounding box center [356, 154] width 611 height 22
type input "********"
click at [384, 186] on div "Search widget" at bounding box center [356, 189] width 640 height 20
click at [402, 161] on input "********" at bounding box center [356, 154] width 611 height 22
click at [743, 392] on span "Show Results" at bounding box center [732, 397] width 121 height 14
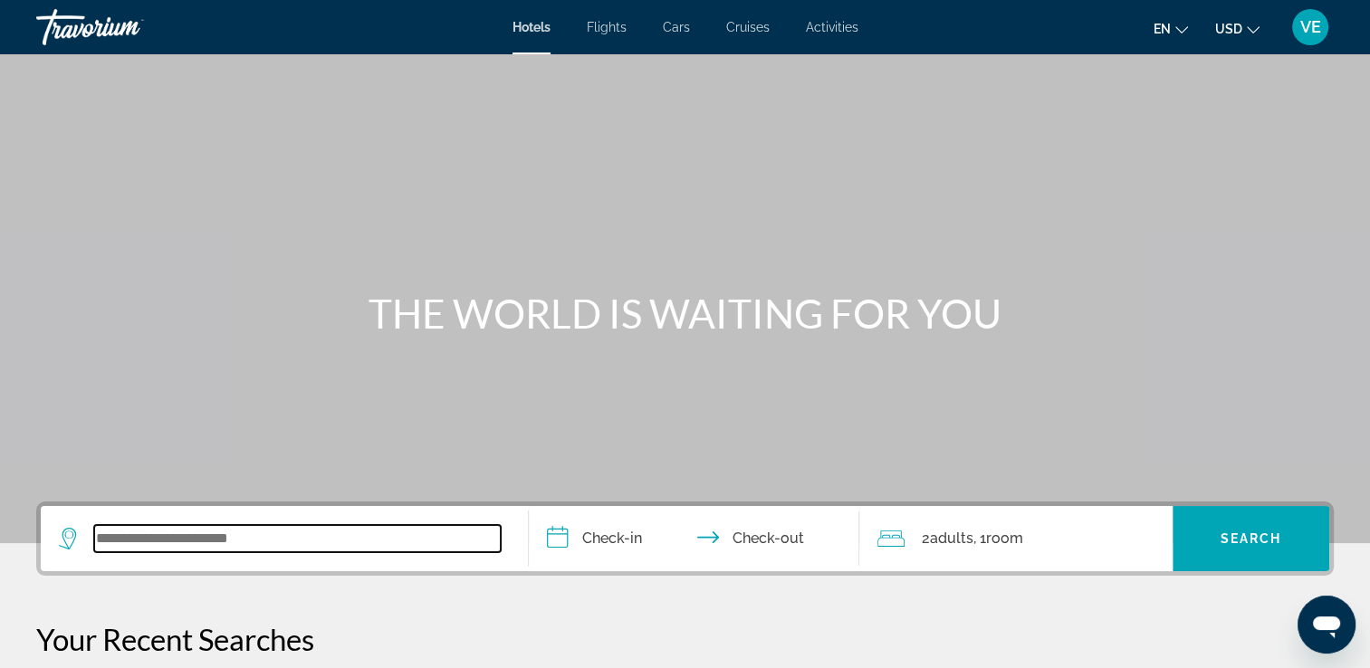
click at [422, 525] on input "Search widget" at bounding box center [297, 538] width 407 height 27
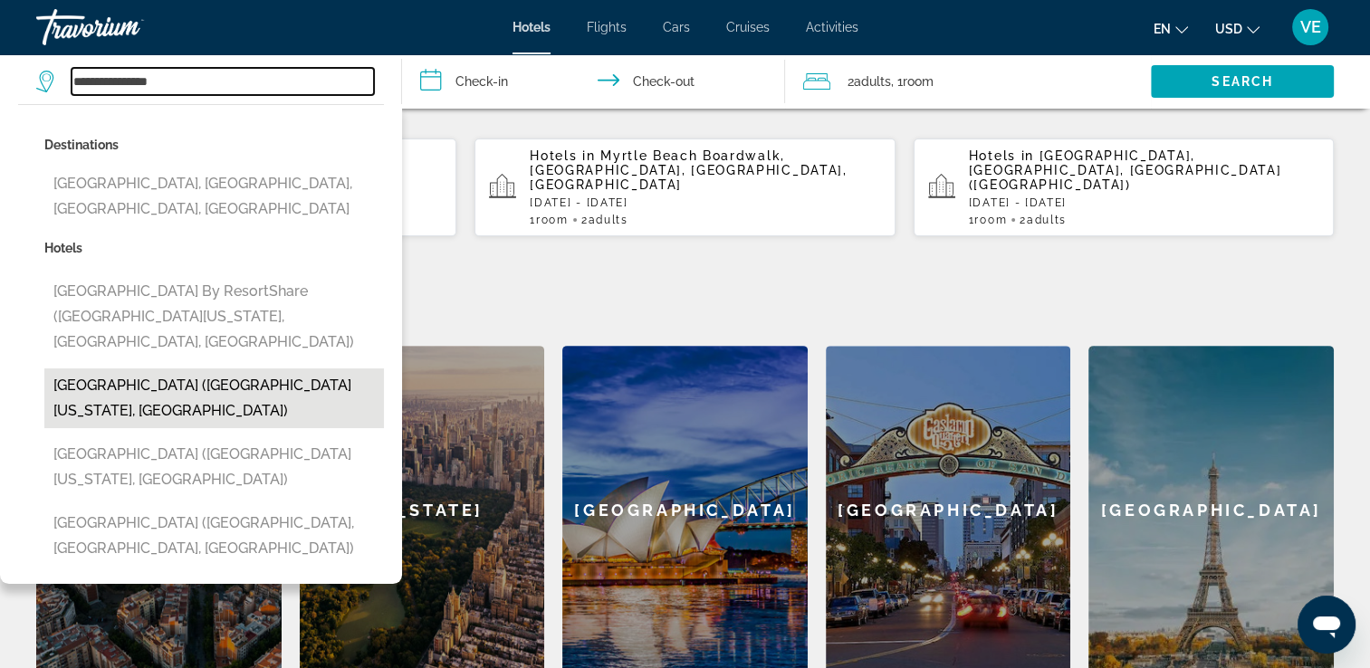
scroll to position [623, 0]
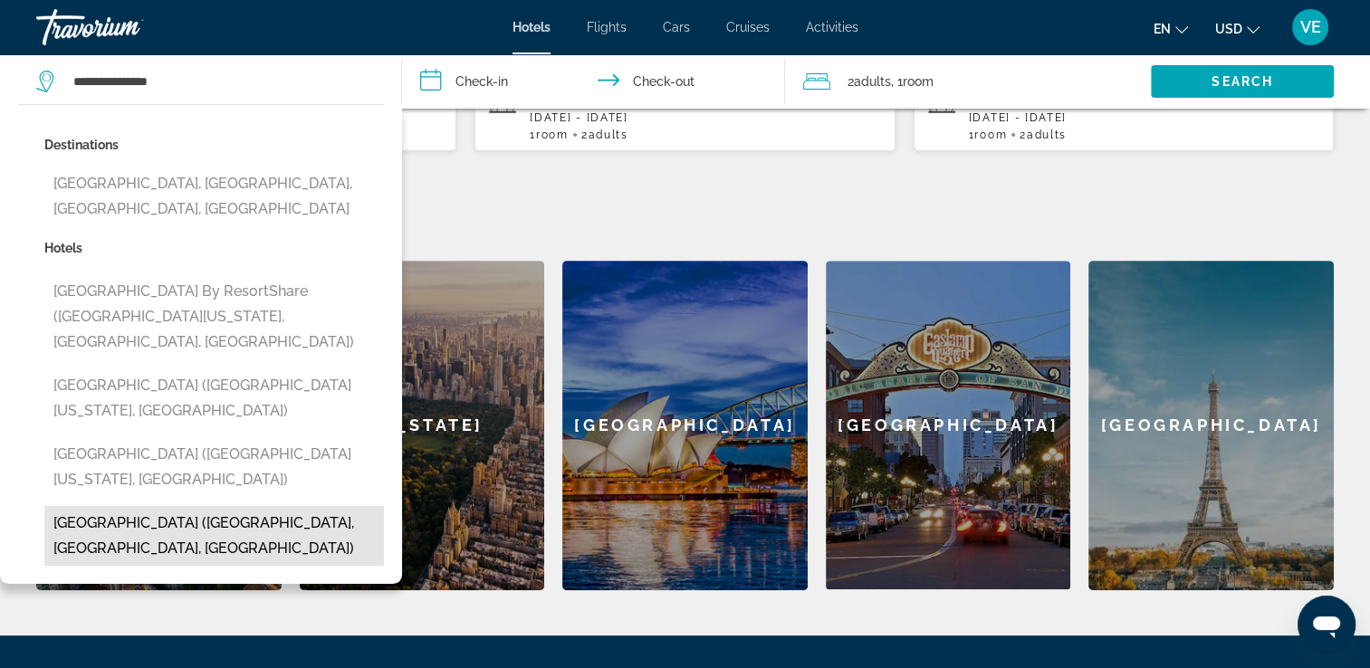
click at [153, 506] on button "National Harbor Hotel (National Harbor, MD, US)" at bounding box center [214, 536] width 340 height 60
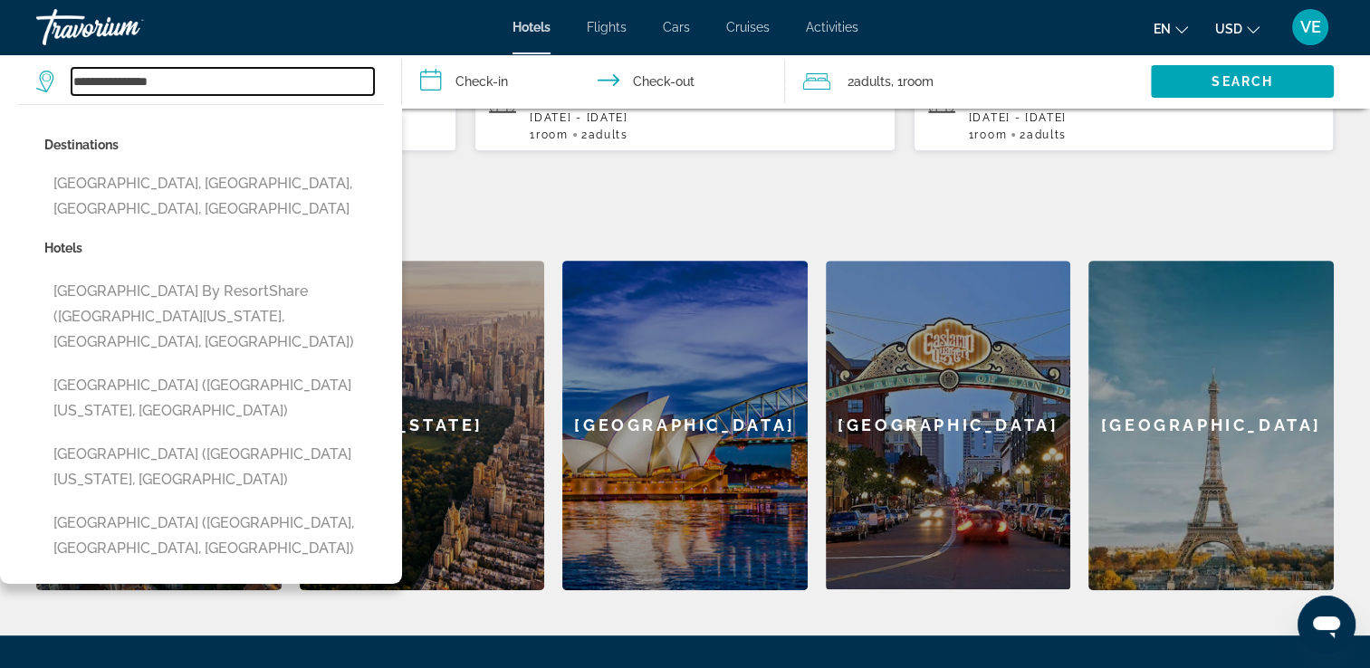
type input "**********"
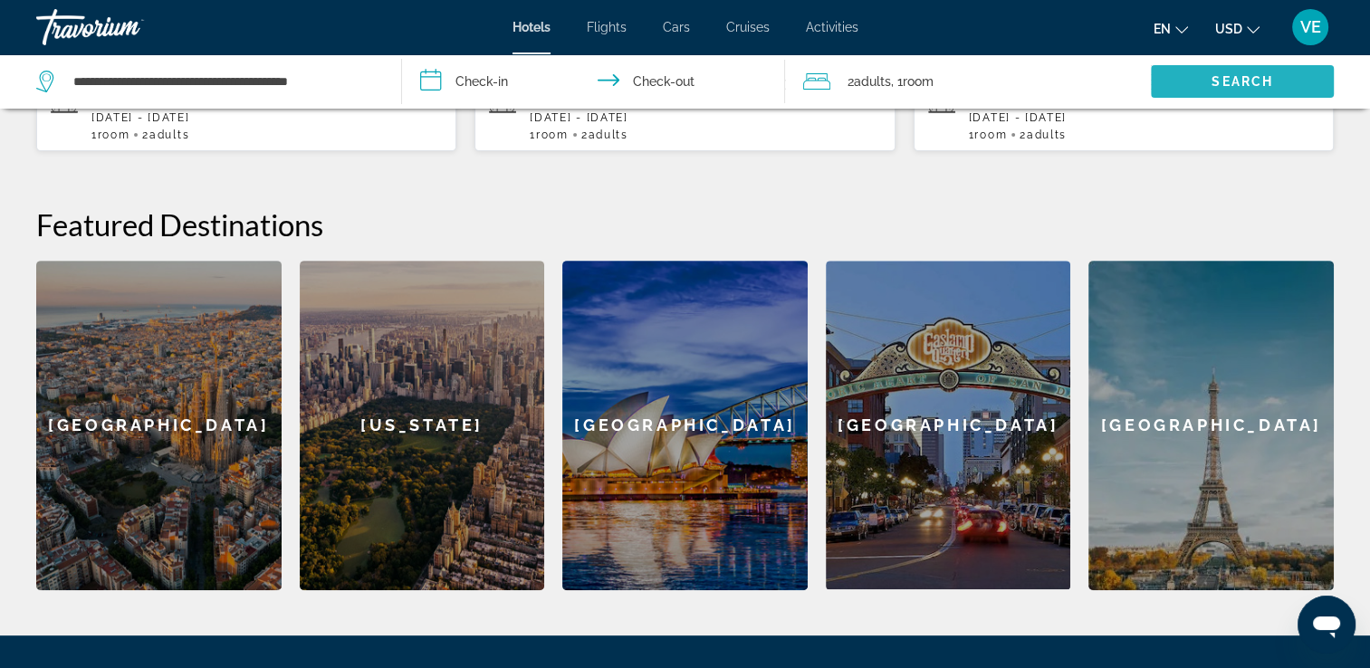
click at [1293, 93] on span "Search widget" at bounding box center [1242, 81] width 183 height 43
click at [1203, 81] on span "Search widget" at bounding box center [1242, 81] width 183 height 43
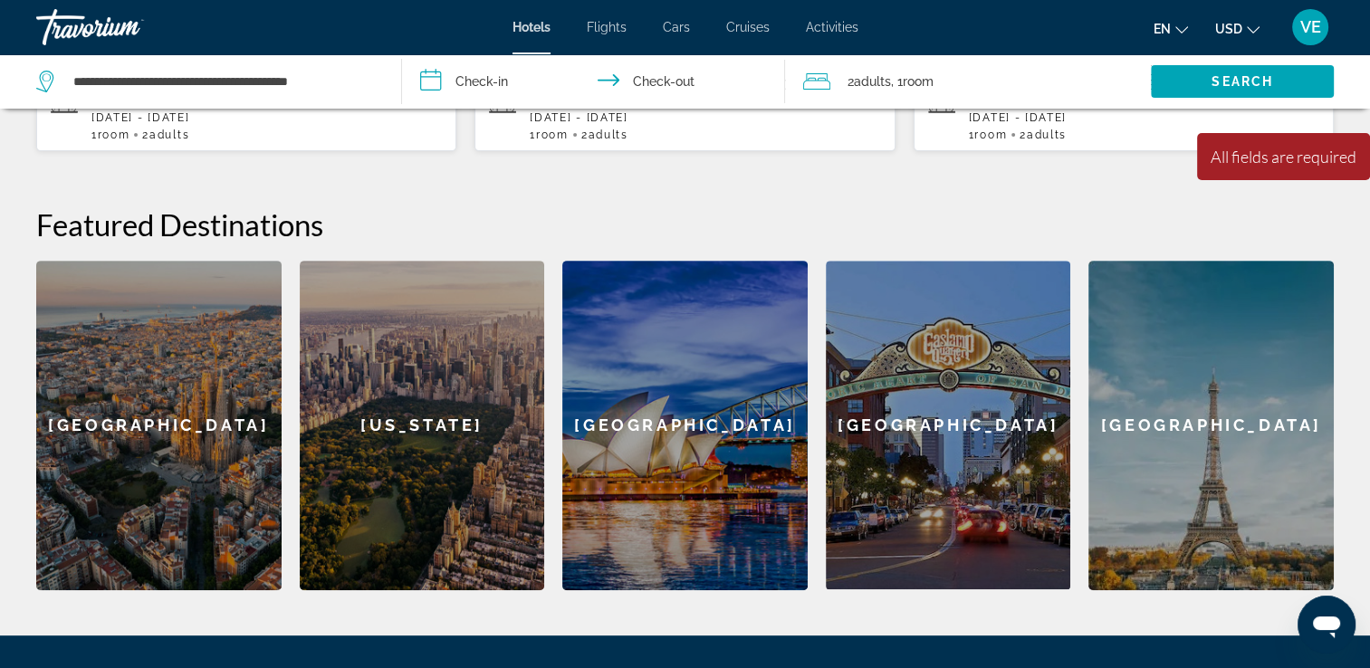
click at [469, 80] on input "**********" at bounding box center [597, 84] width 391 height 60
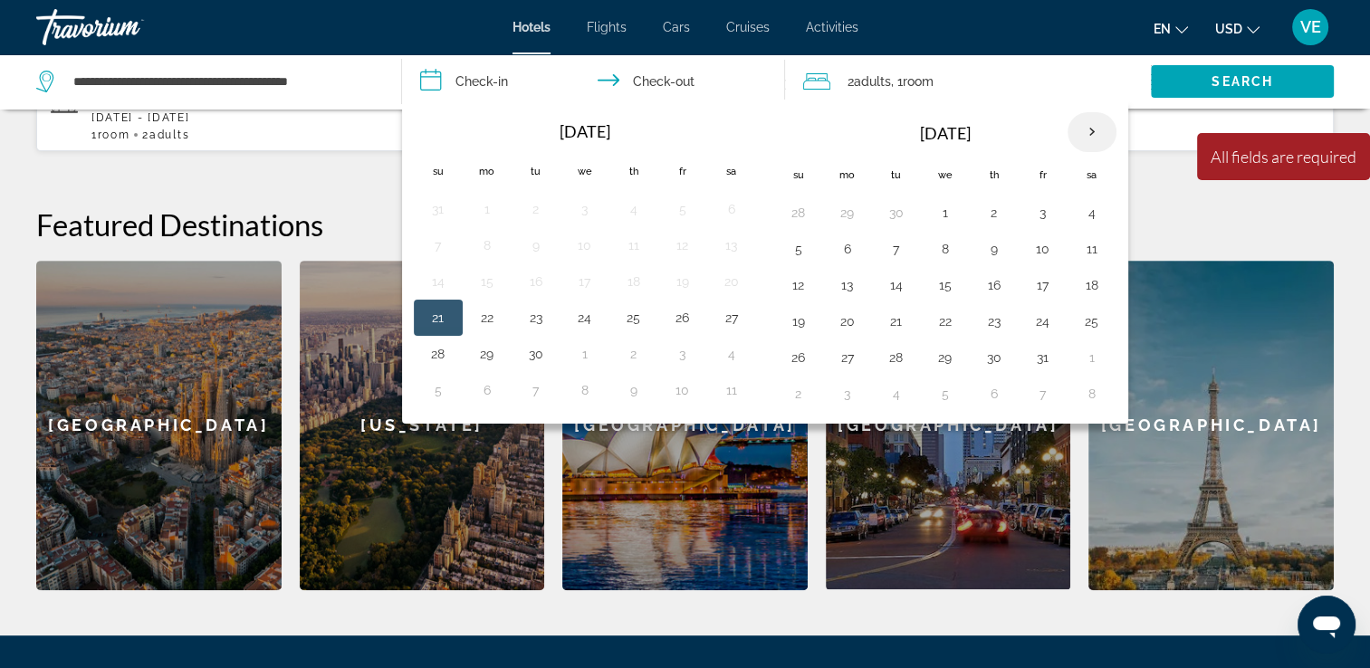
click at [1088, 134] on th "Next month" at bounding box center [1092, 132] width 49 height 40
click at [1040, 362] on button "28" at bounding box center [1043, 357] width 29 height 25
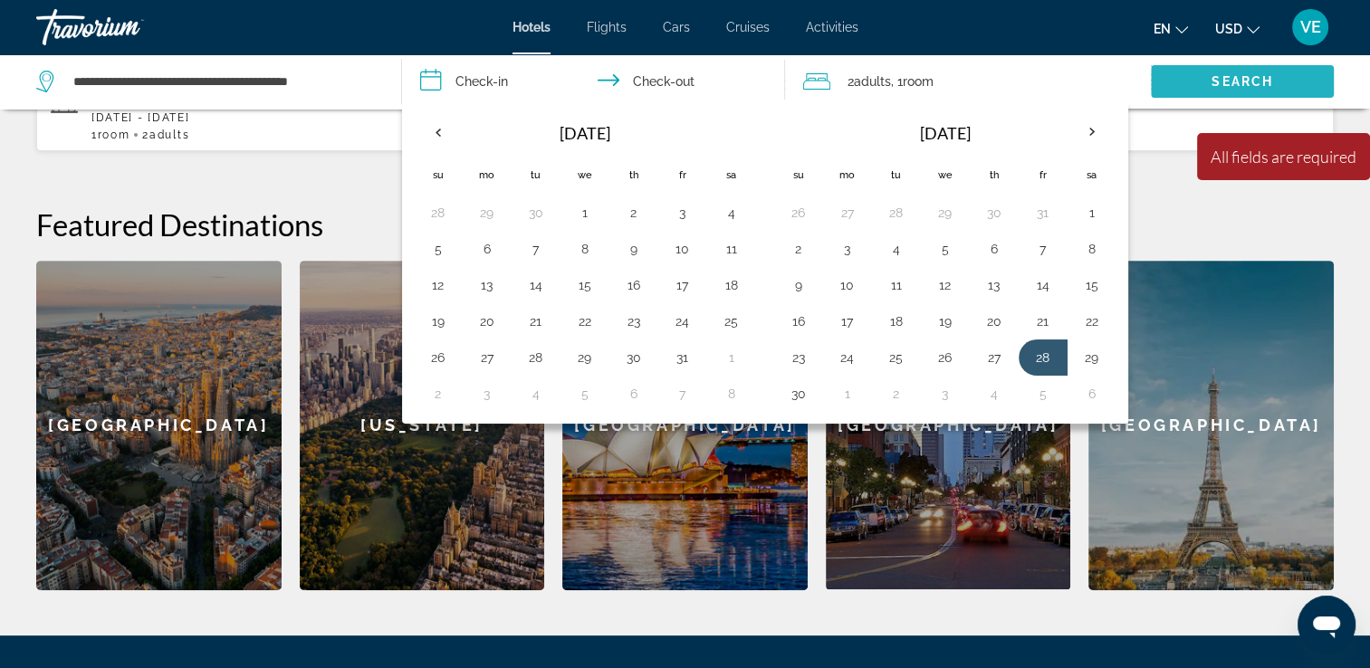
click at [1248, 82] on span "Search" at bounding box center [1243, 81] width 62 height 14
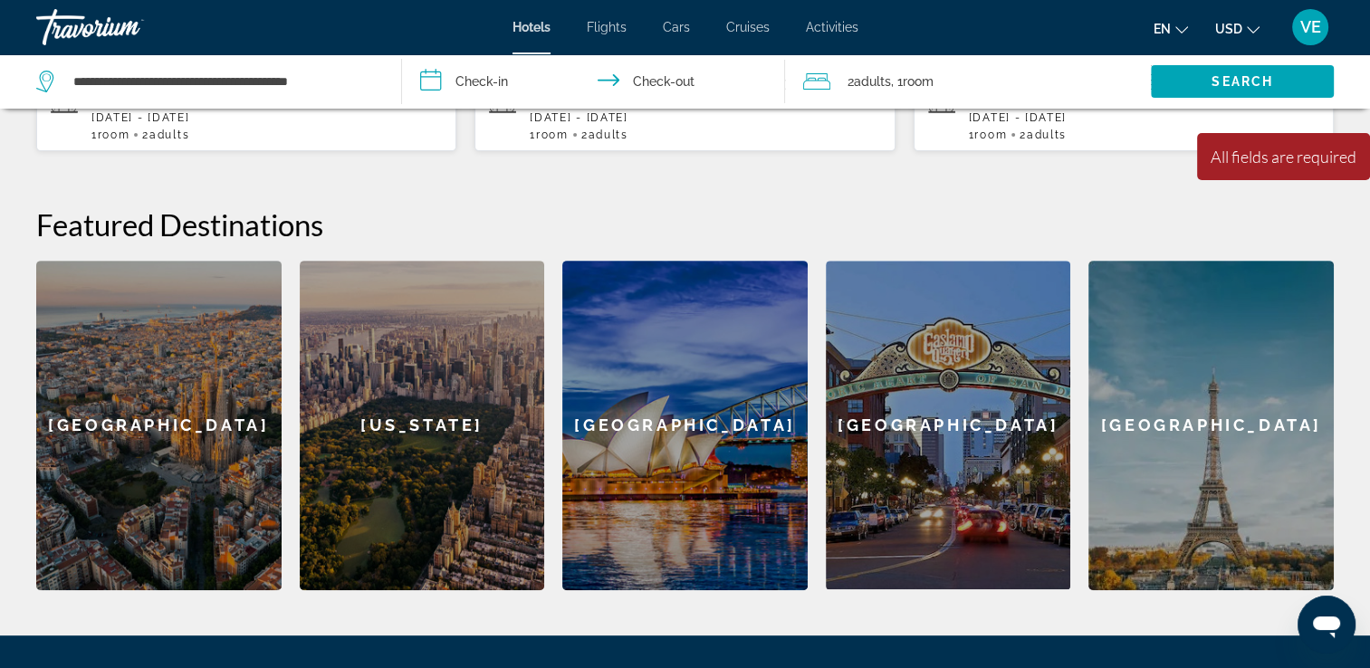
click at [489, 79] on input "**********" at bounding box center [597, 84] width 391 height 60
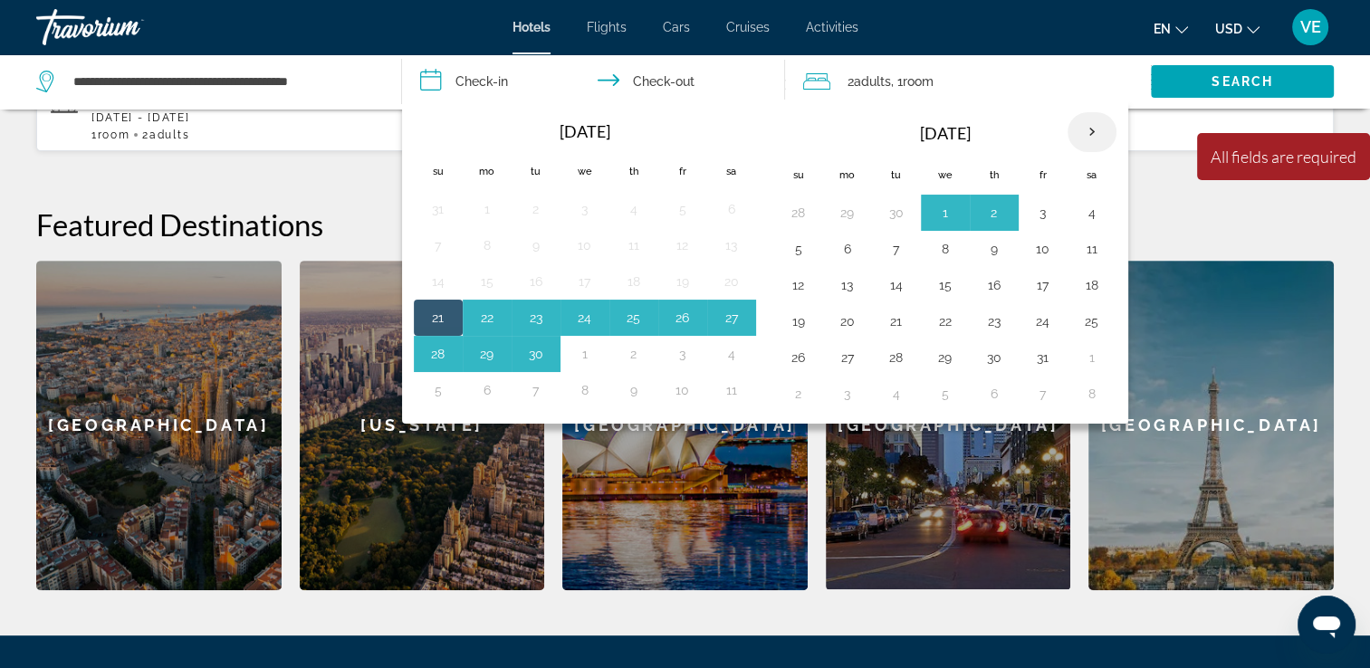
click at [1093, 136] on th "Next month" at bounding box center [1092, 132] width 49 height 40
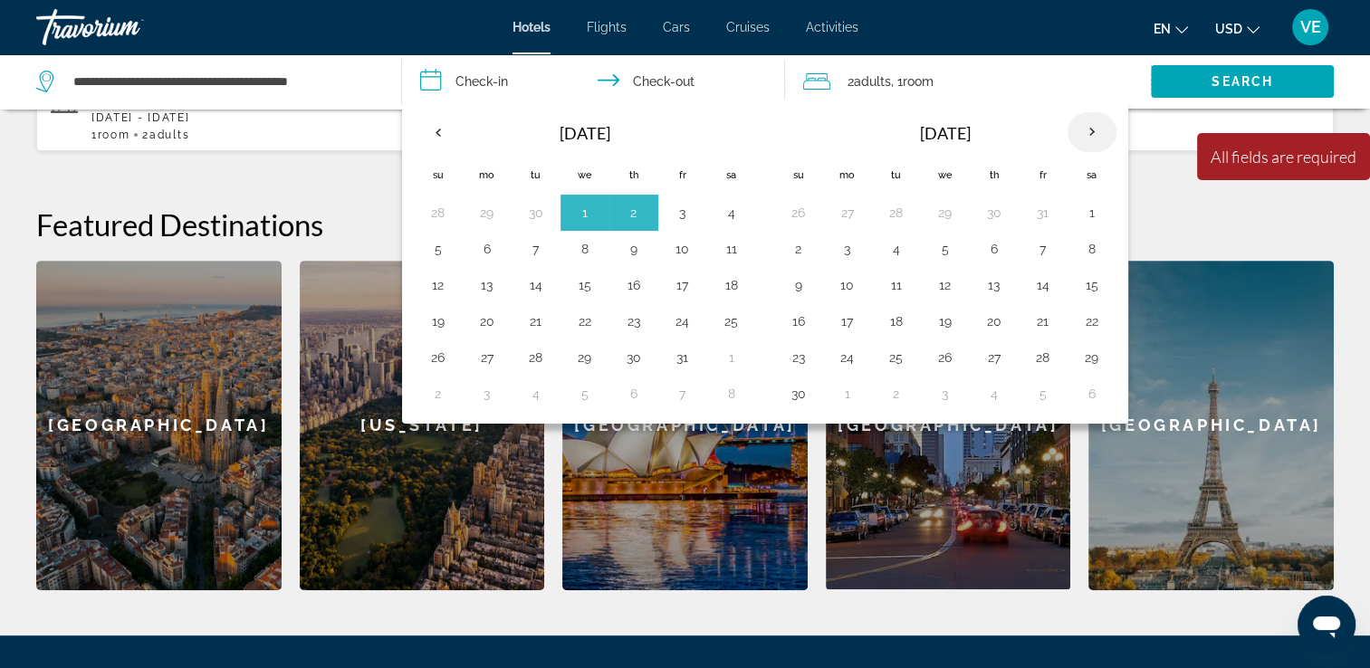
click at [1093, 136] on th "Next month" at bounding box center [1092, 132] width 49 height 40
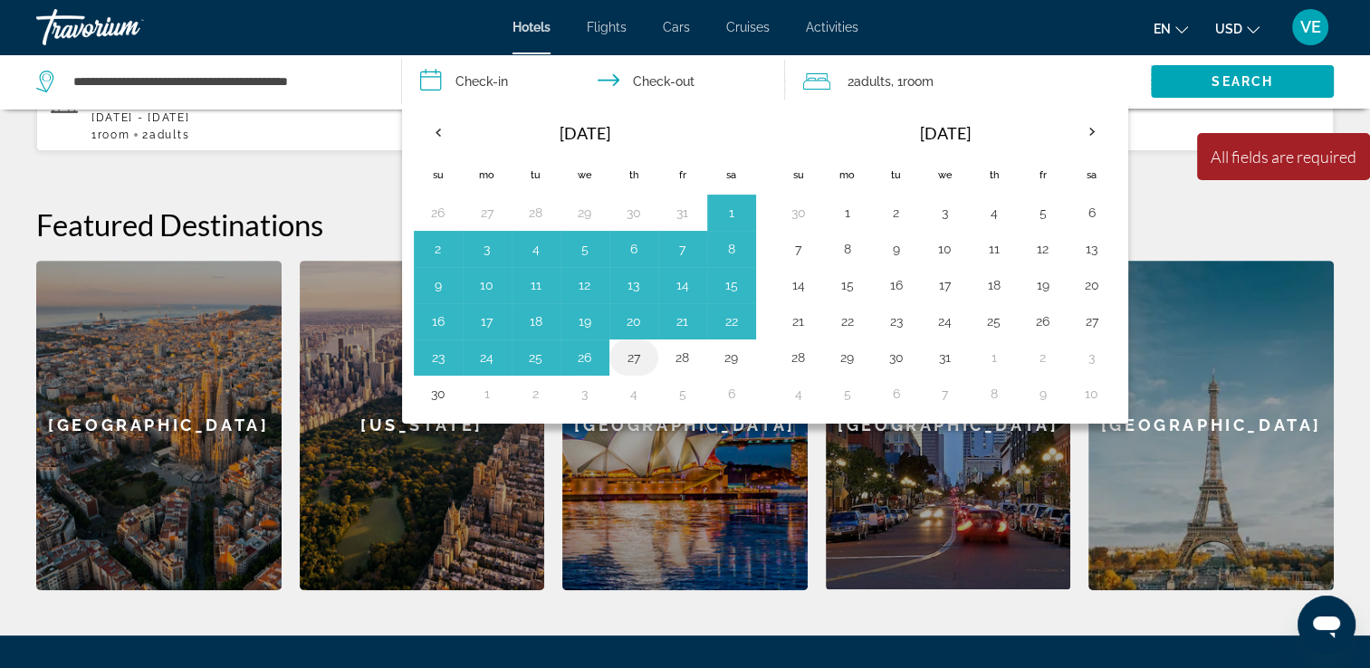
click at [645, 362] on button "27" at bounding box center [633, 357] width 29 height 25
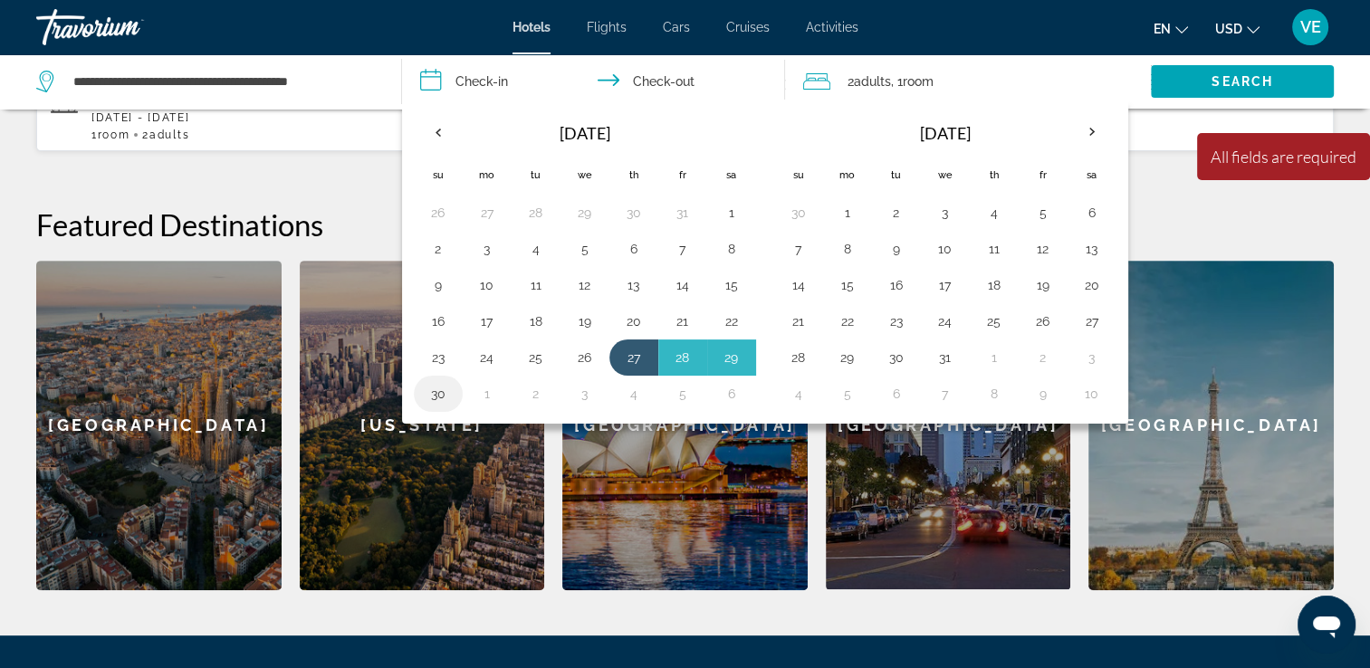
click at [437, 399] on button "30" at bounding box center [438, 393] width 29 height 25
type input "**********"
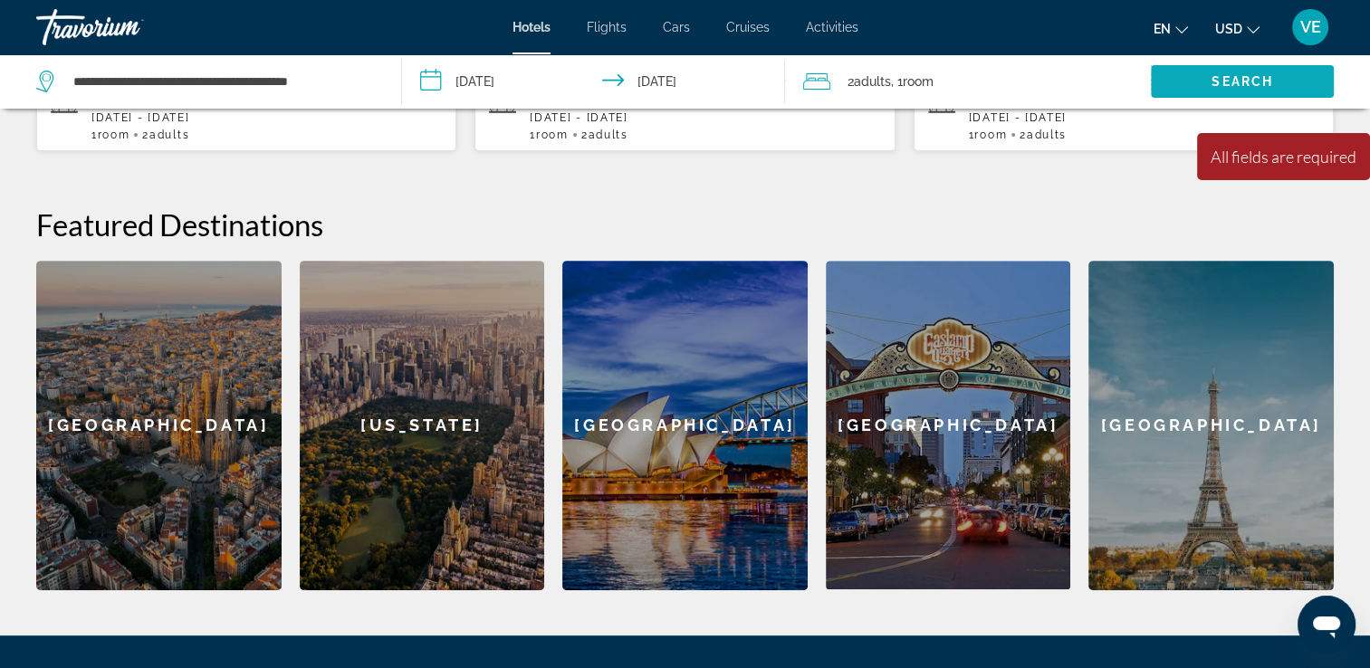
click at [1292, 78] on span "Search widget" at bounding box center [1242, 81] width 183 height 43
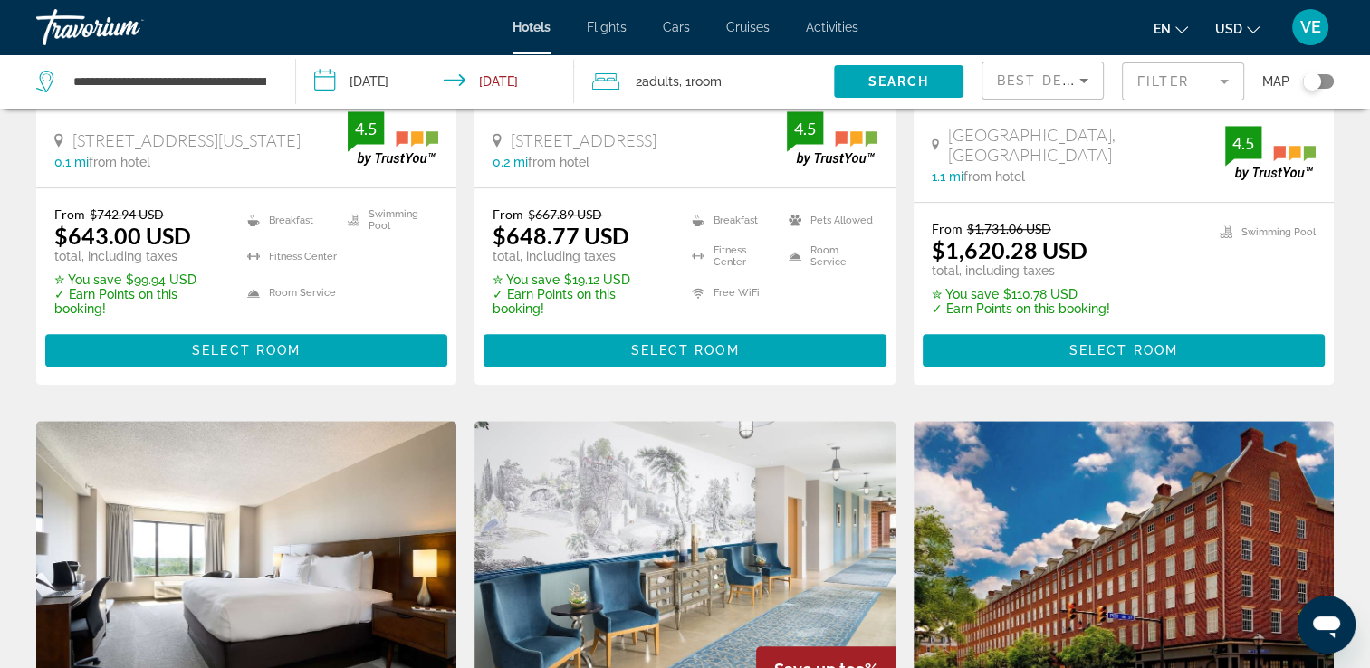
scroll to position [996, 0]
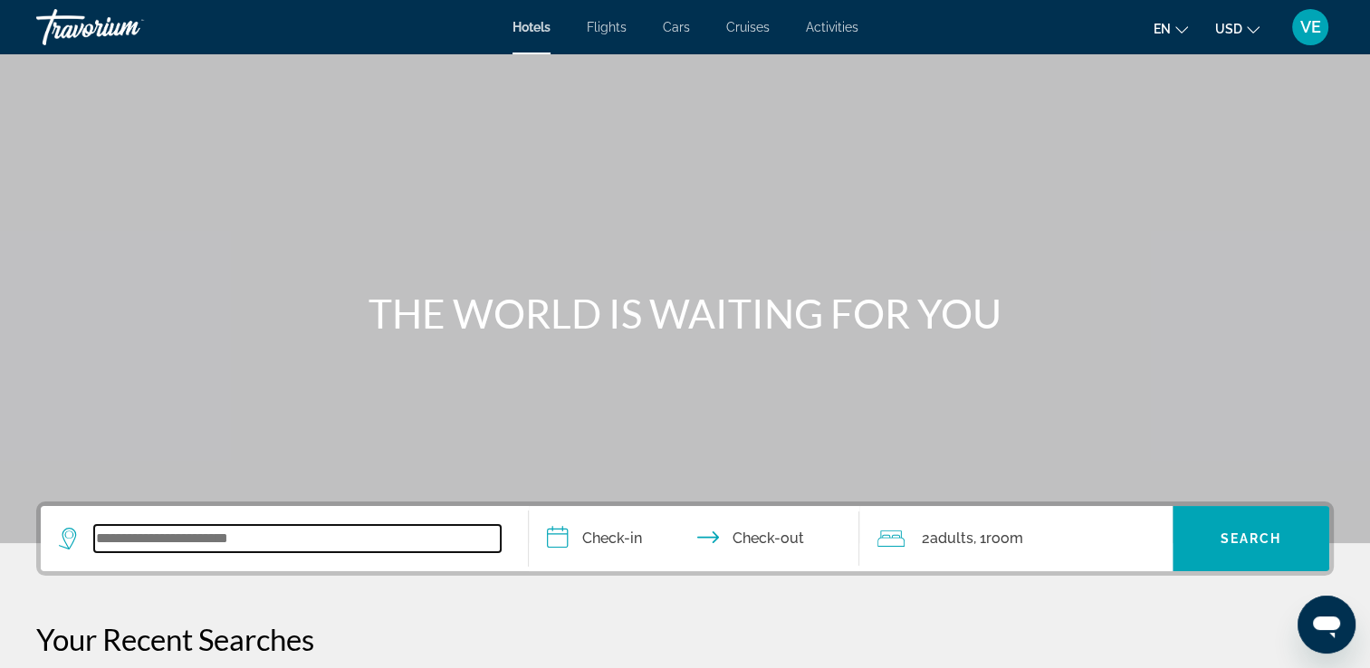
drag, startPoint x: 214, startPoint y: 550, endPoint x: 216, endPoint y: 537, distance: 13.0
click at [216, 541] on input "Search widget" at bounding box center [297, 538] width 407 height 27
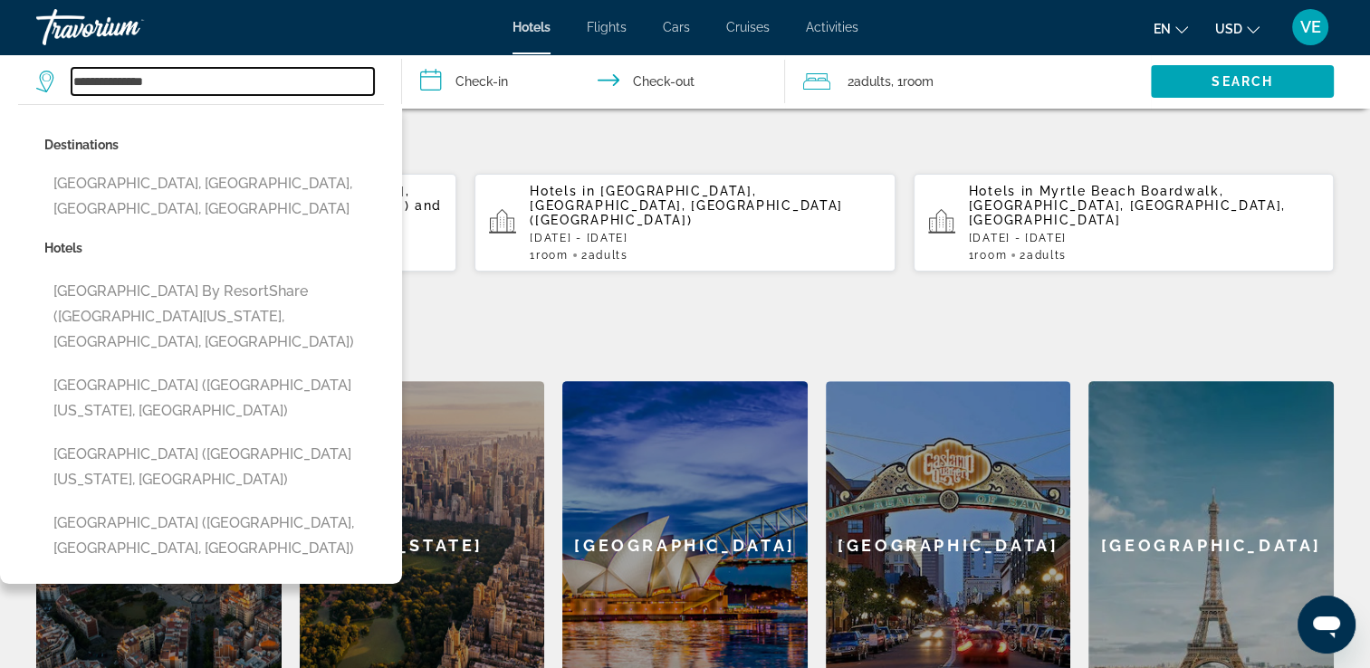
scroll to position [533, 0]
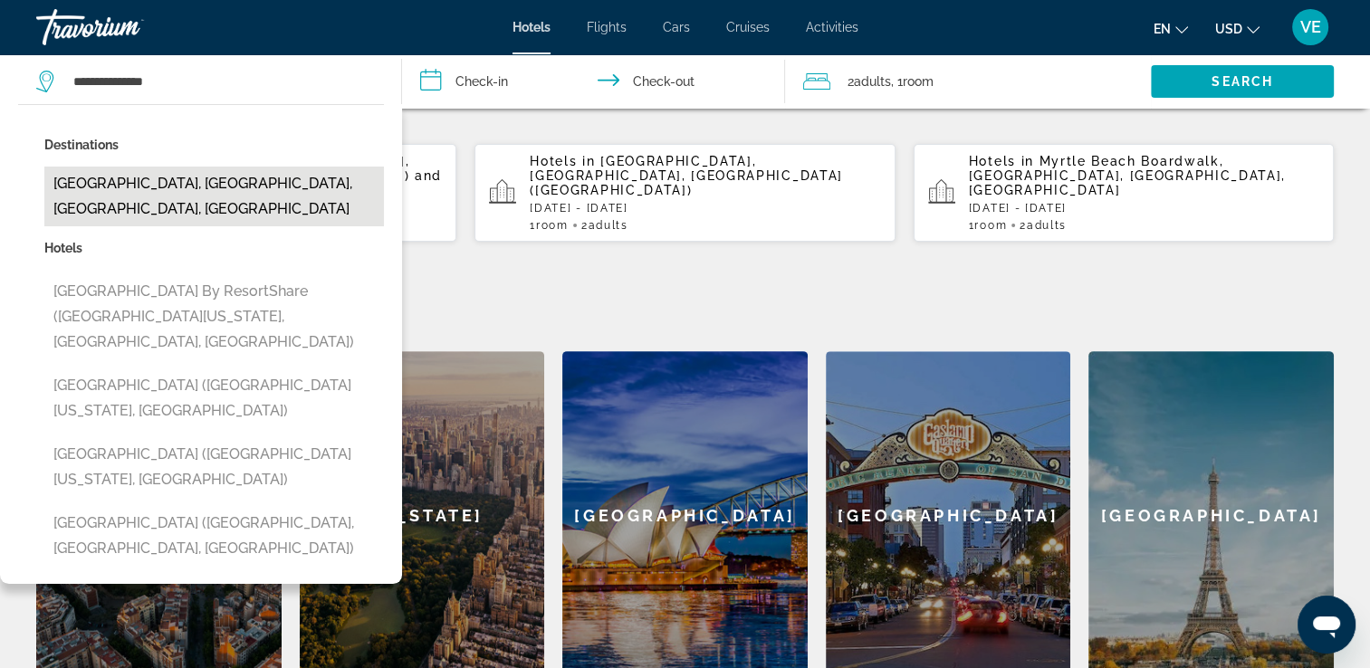
click at [214, 181] on button "[GEOGRAPHIC_DATA], [GEOGRAPHIC_DATA], [GEOGRAPHIC_DATA], [GEOGRAPHIC_DATA]" at bounding box center [214, 197] width 340 height 60
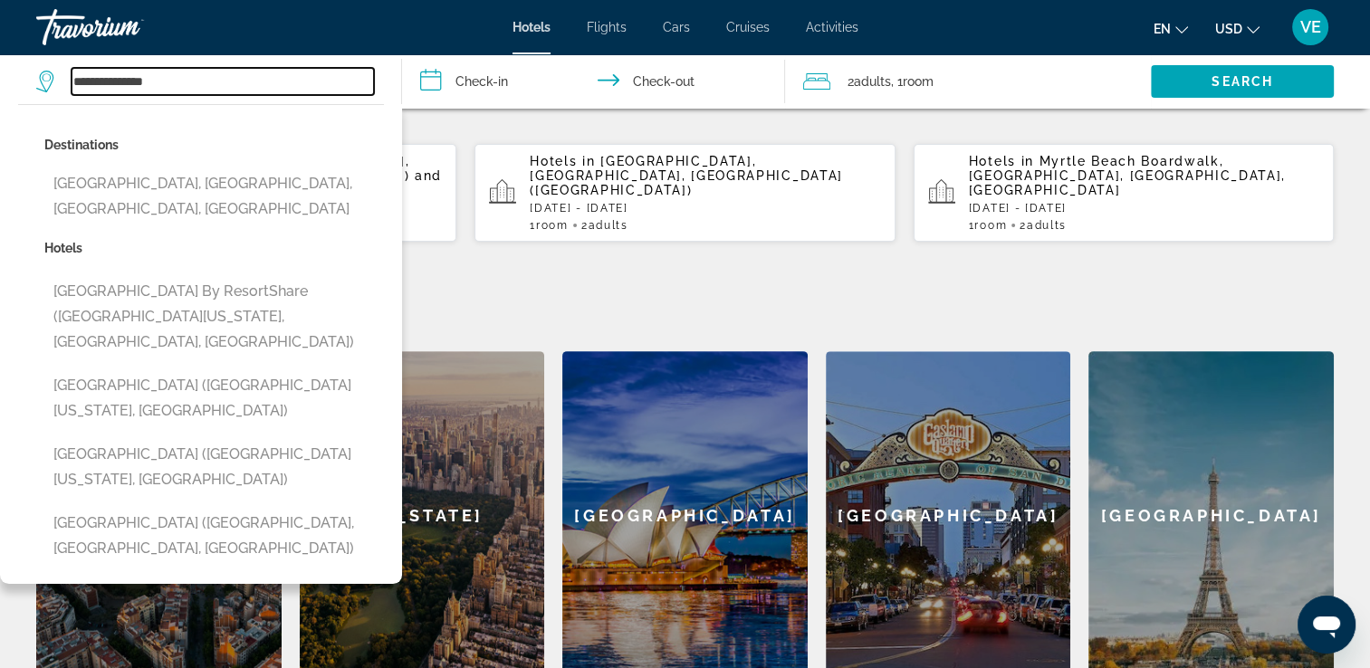
type input "**********"
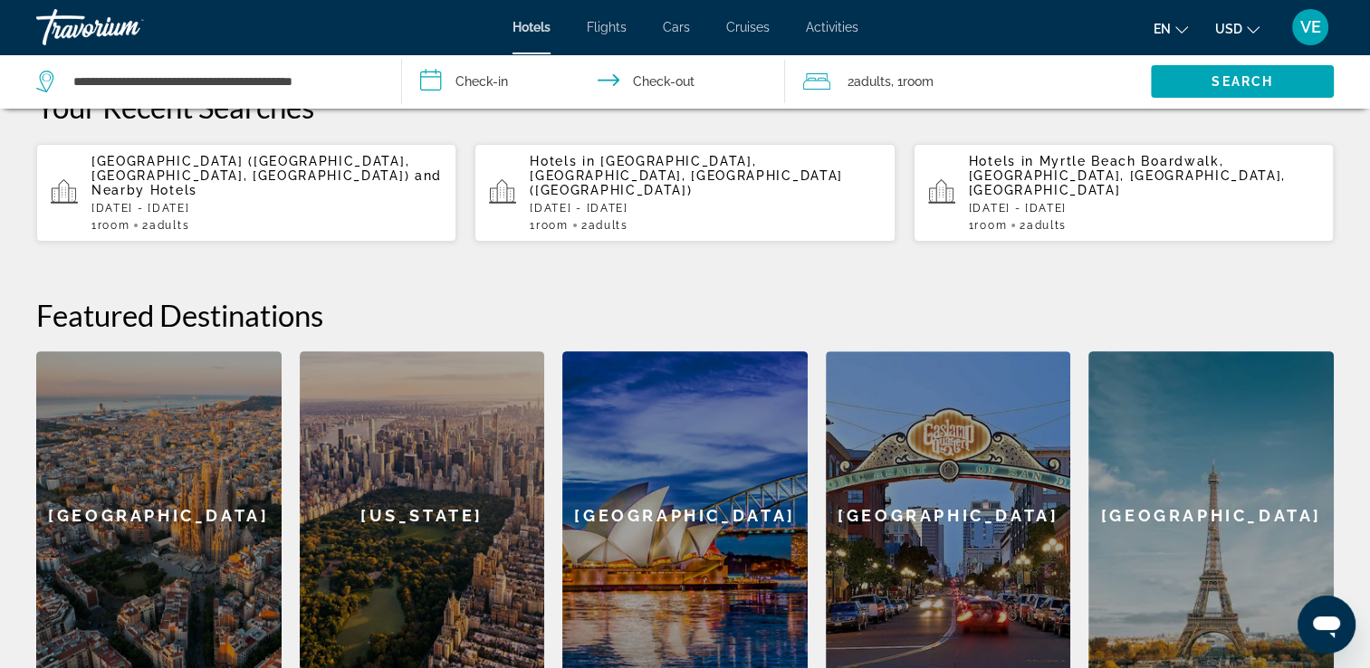
click at [500, 91] on input "**********" at bounding box center [597, 84] width 391 height 60
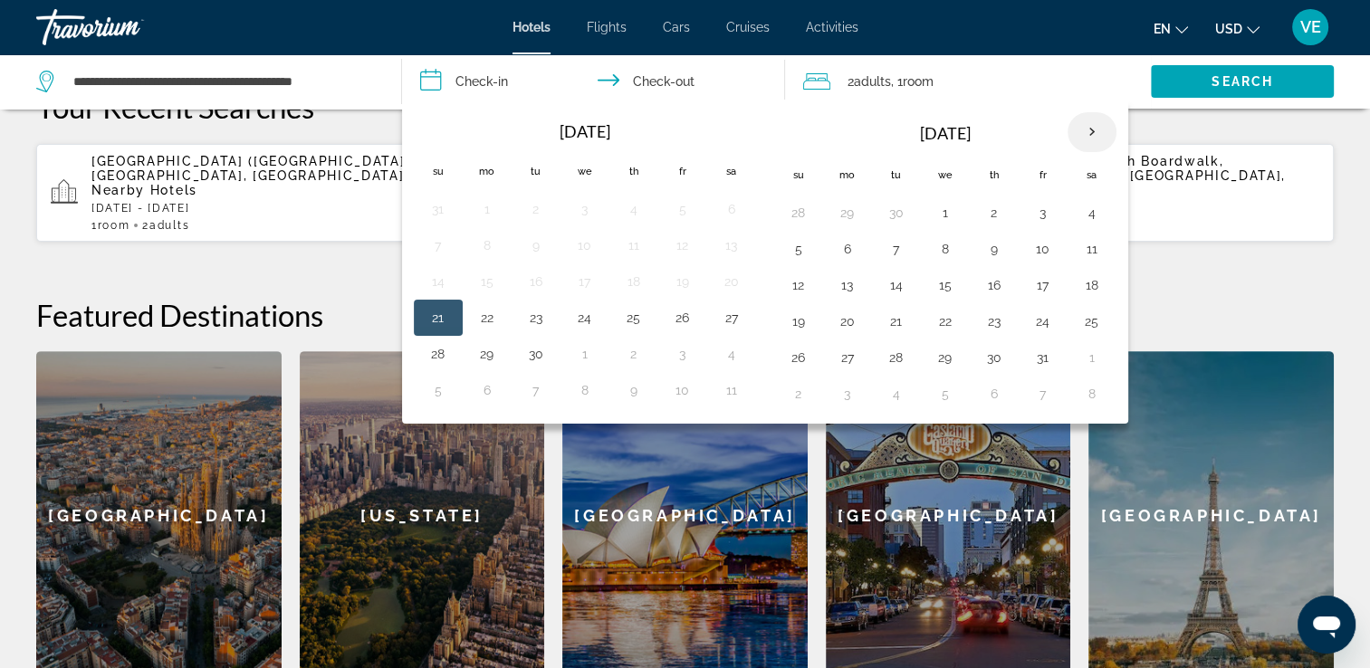
click at [1082, 130] on th "Next month" at bounding box center [1092, 132] width 49 height 40
click at [1032, 356] on button "28" at bounding box center [1043, 357] width 29 height 25
click at [818, 88] on icon "Travelers: 2 adults, 0 children" at bounding box center [816, 82] width 27 height 22
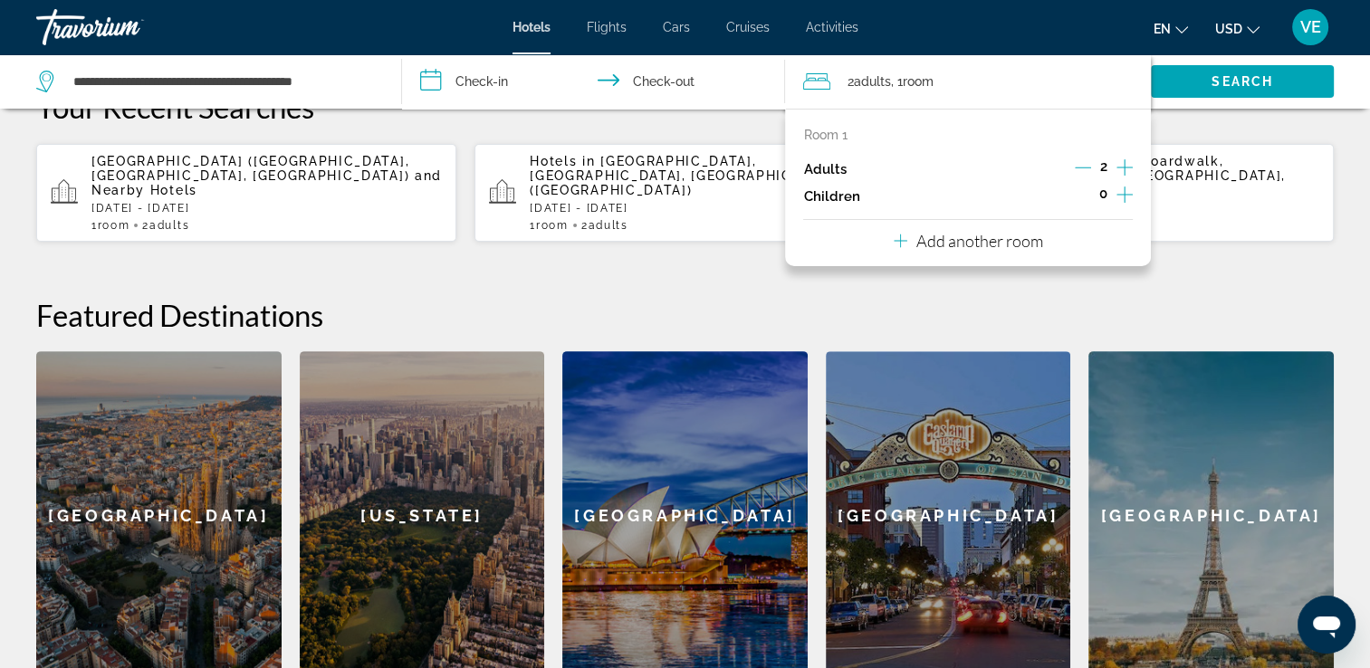
click at [1119, 197] on icon "Increment children" at bounding box center [1125, 195] width 16 height 22
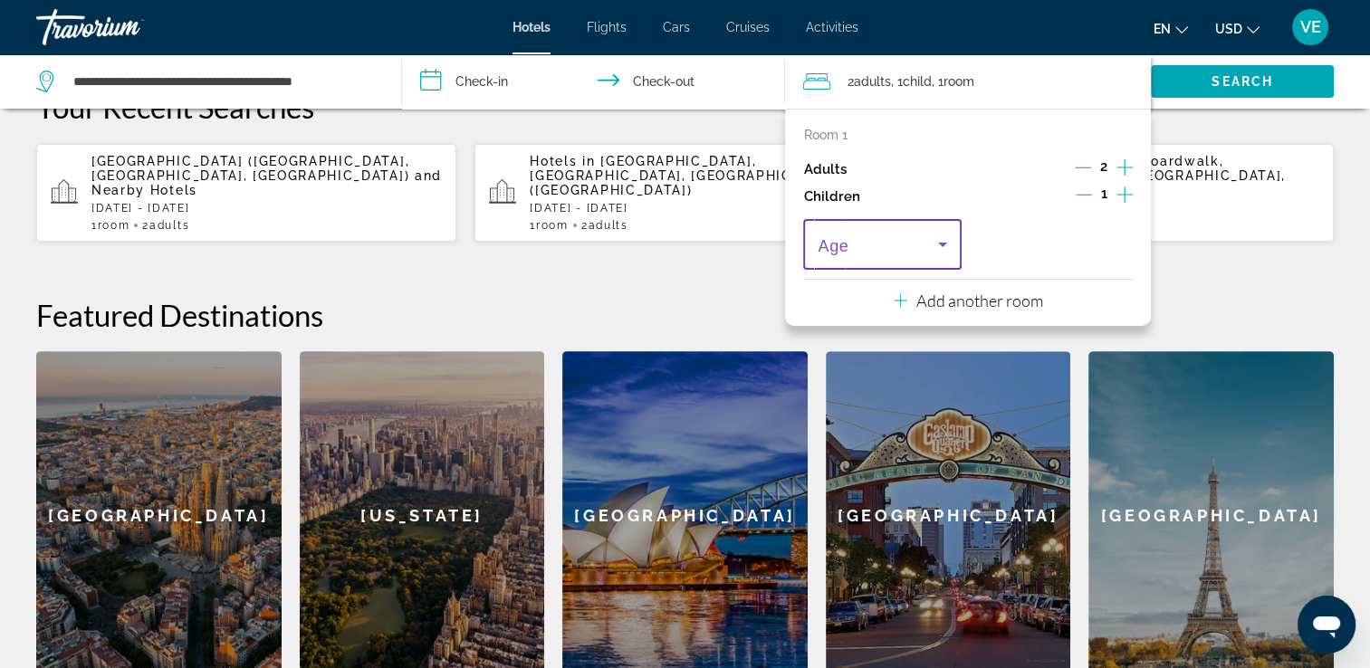
click at [947, 251] on icon "Travelers: 2 adults, 1 child" at bounding box center [943, 245] width 22 height 22
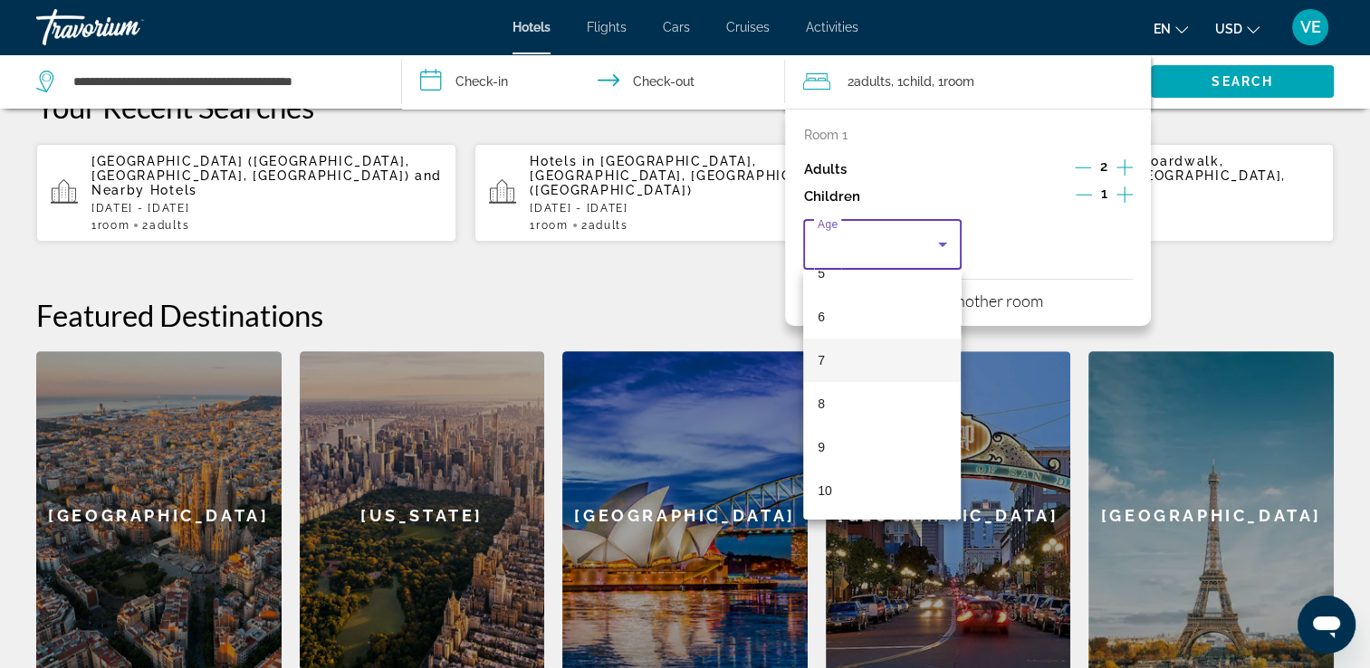
scroll to position [272, 0]
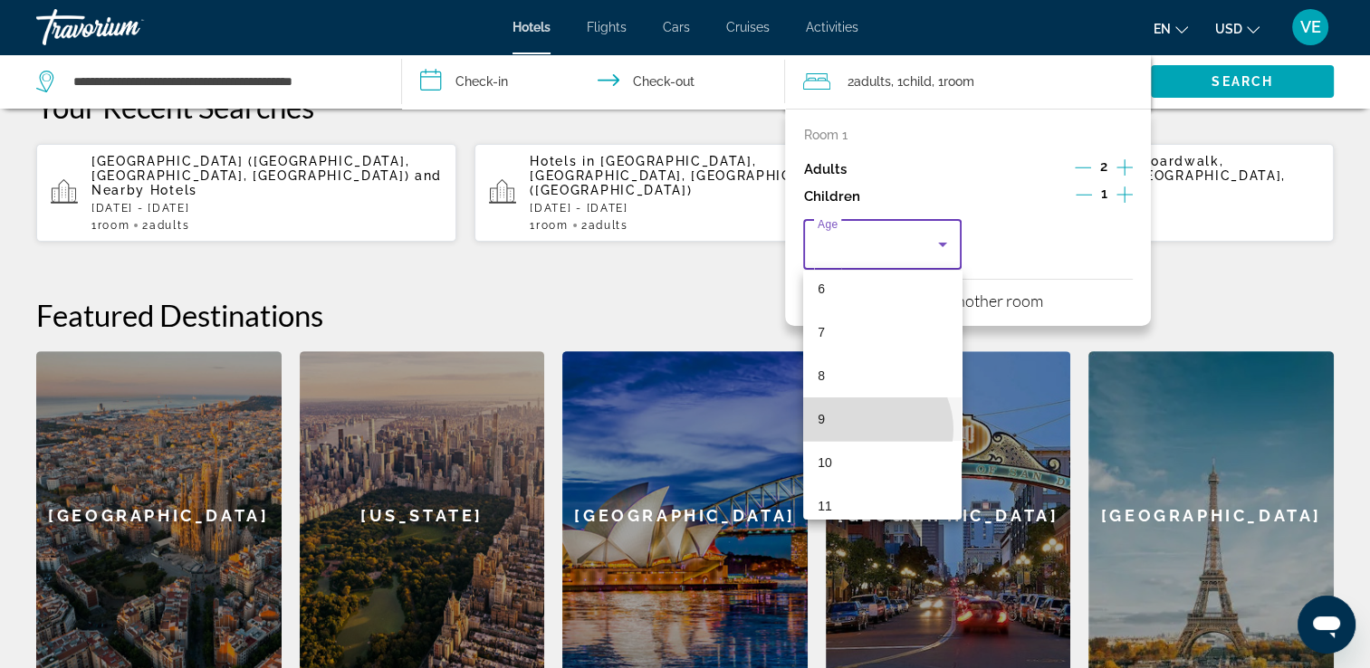
click at [869, 429] on mat-option "9" at bounding box center [882, 419] width 158 height 43
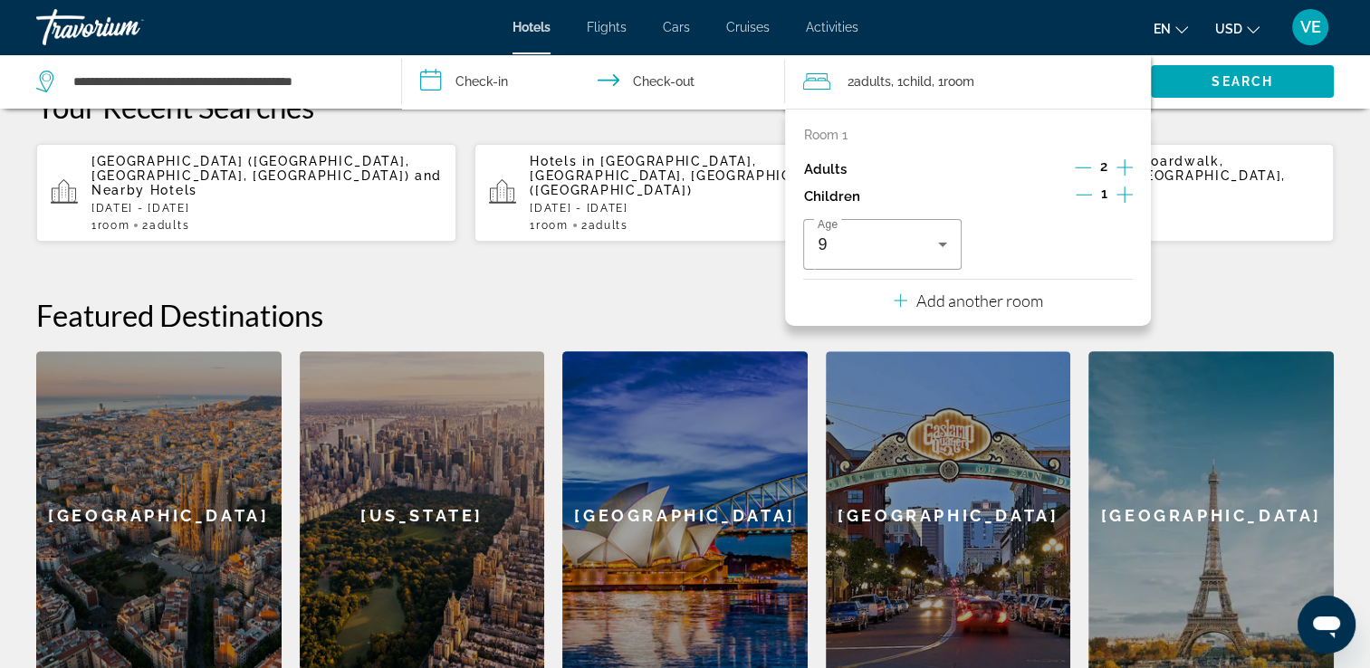
click at [1076, 217] on div "Room 1 Adults 2 Children 1 Age [DEMOGRAPHIC_DATA]" at bounding box center [968, 199] width 330 height 142
click at [1124, 197] on icon "Increment children" at bounding box center [1125, 195] width 16 height 22
click at [1122, 247] on icon "Travelers: 2 adults, 2 children" at bounding box center [1114, 245] width 22 height 22
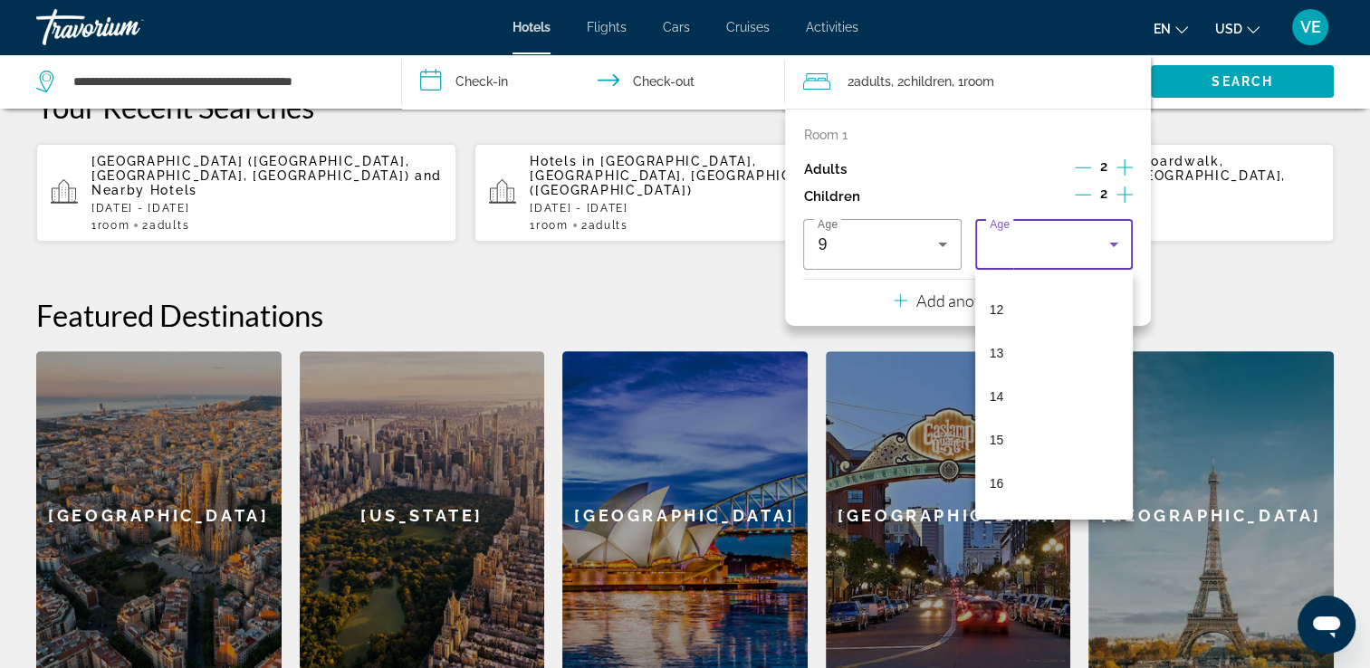
scroll to position [547, 0]
click at [990, 364] on span "14" at bounding box center [997, 361] width 14 height 22
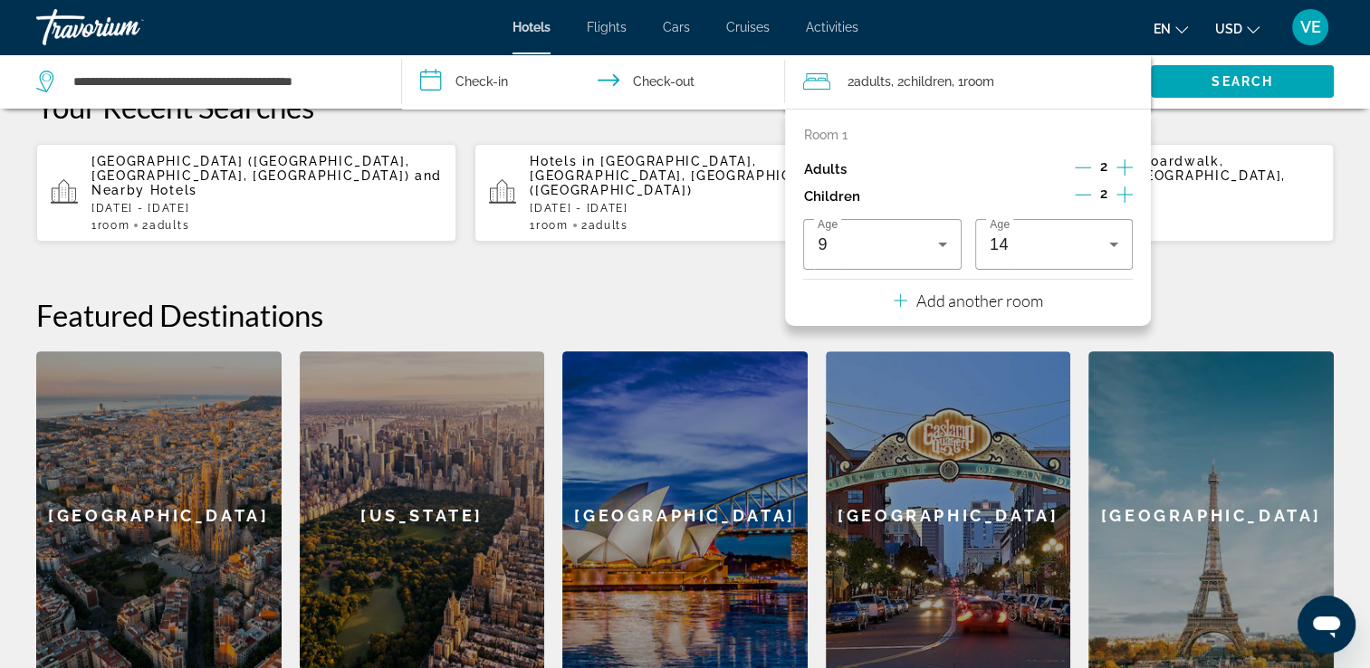
click at [1246, 258] on div "**********" at bounding box center [685, 325] width 1370 height 712
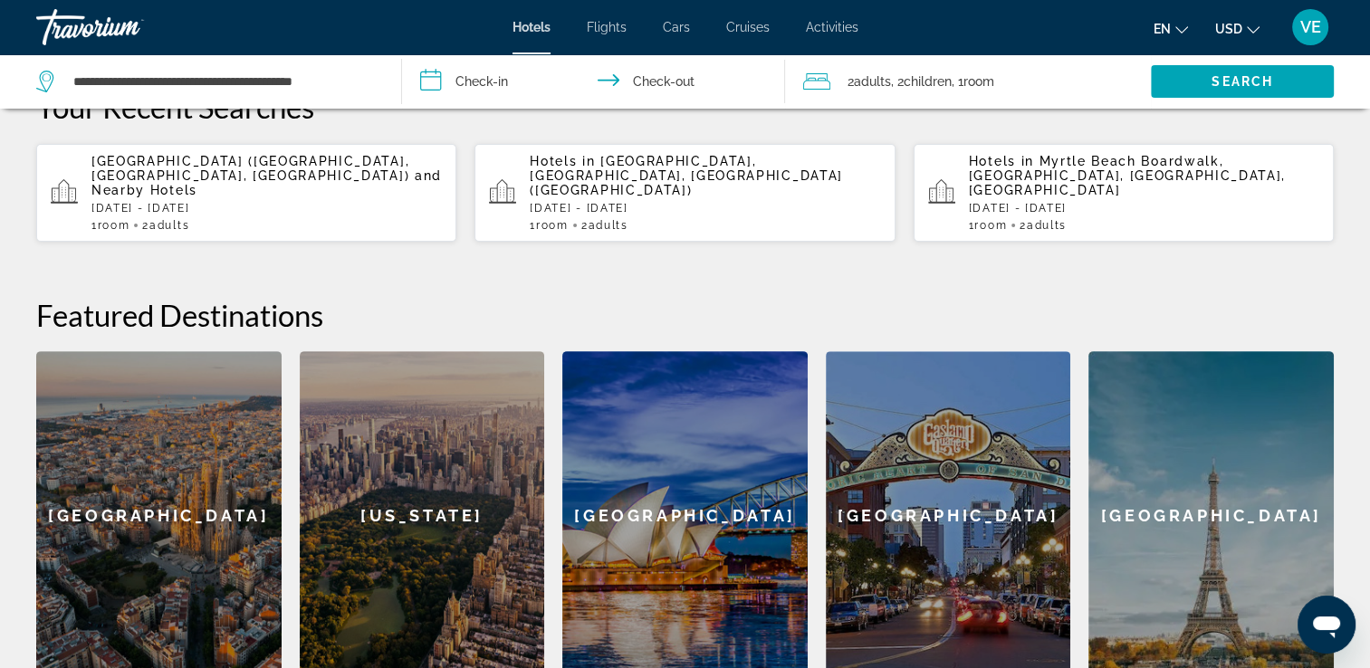
click at [181, 168] on span "and Nearby Hotels" at bounding box center [266, 182] width 350 height 29
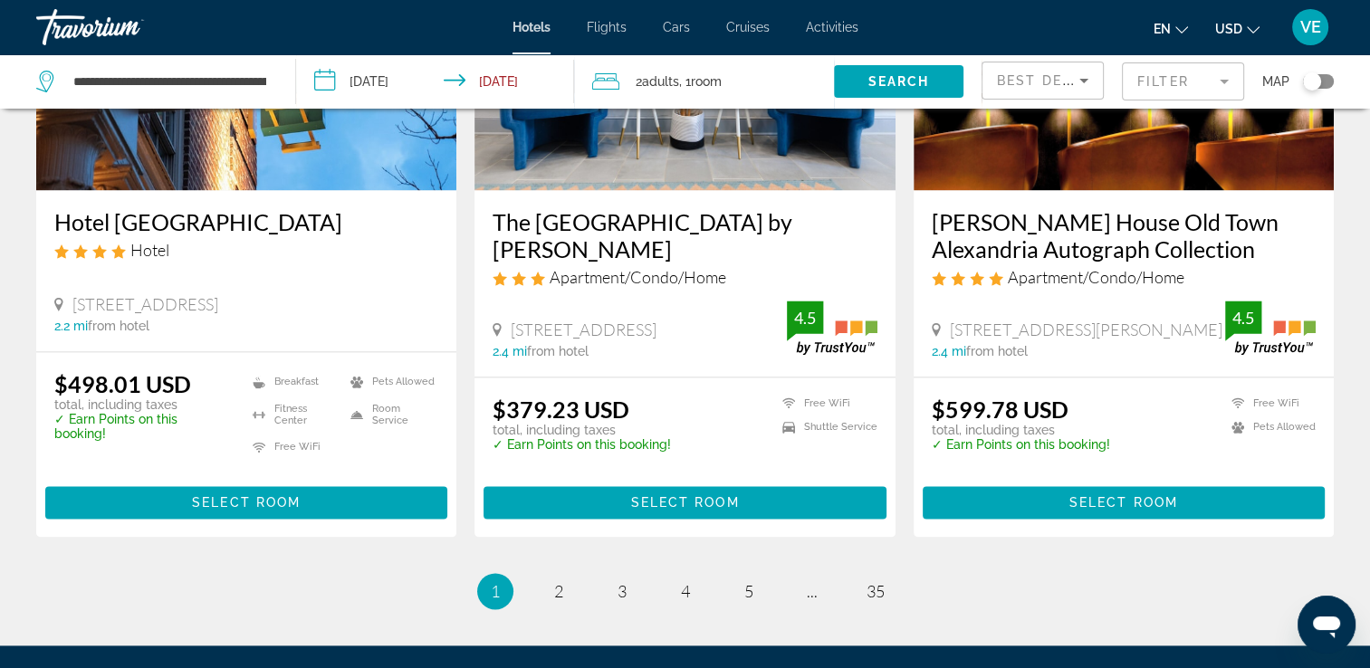
scroll to position [2445, 0]
